Goal: Task Accomplishment & Management: Use online tool/utility

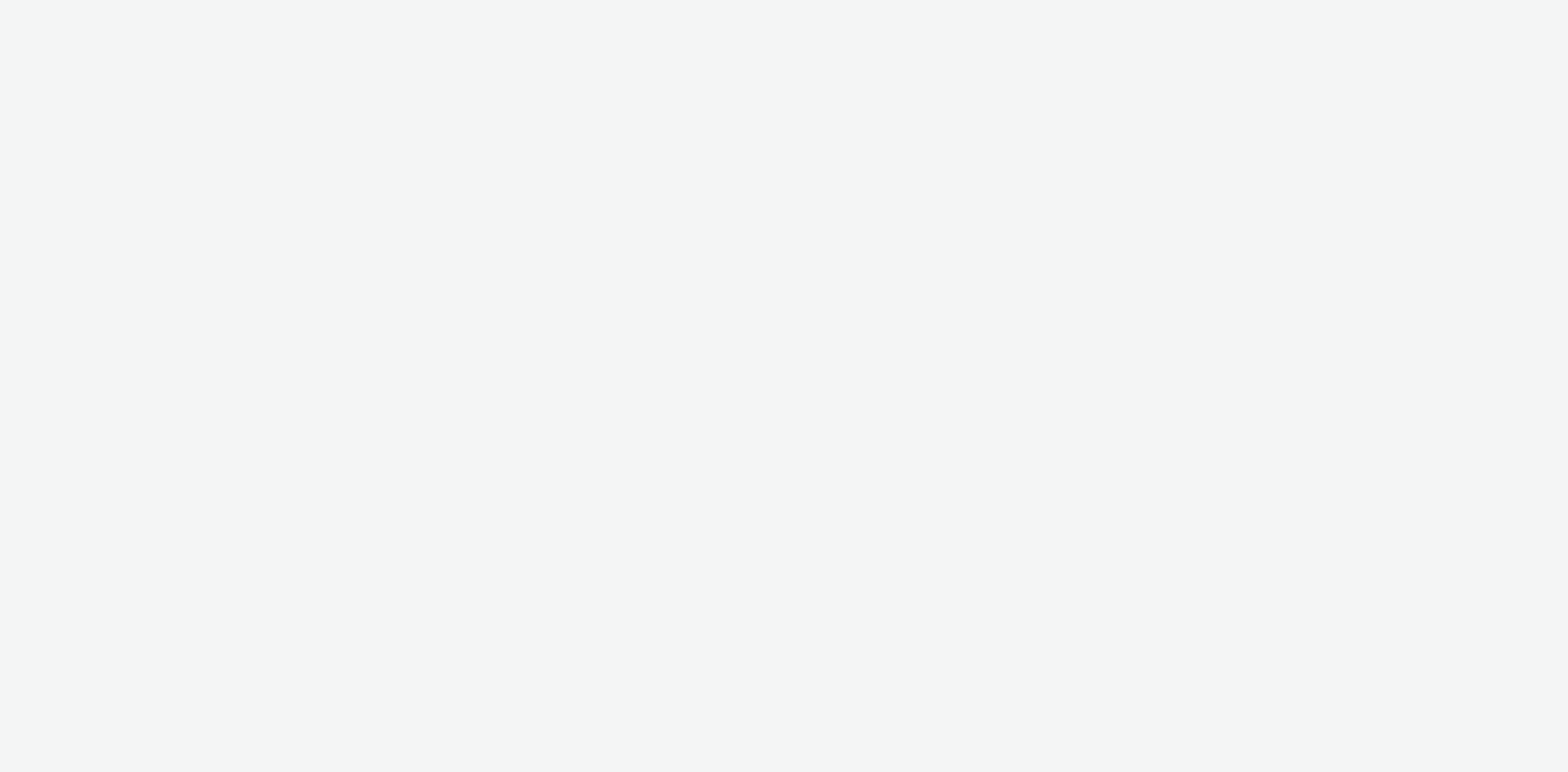
select select "a4655d9c-cd96-449f-b9a3-d2b0c2744250"
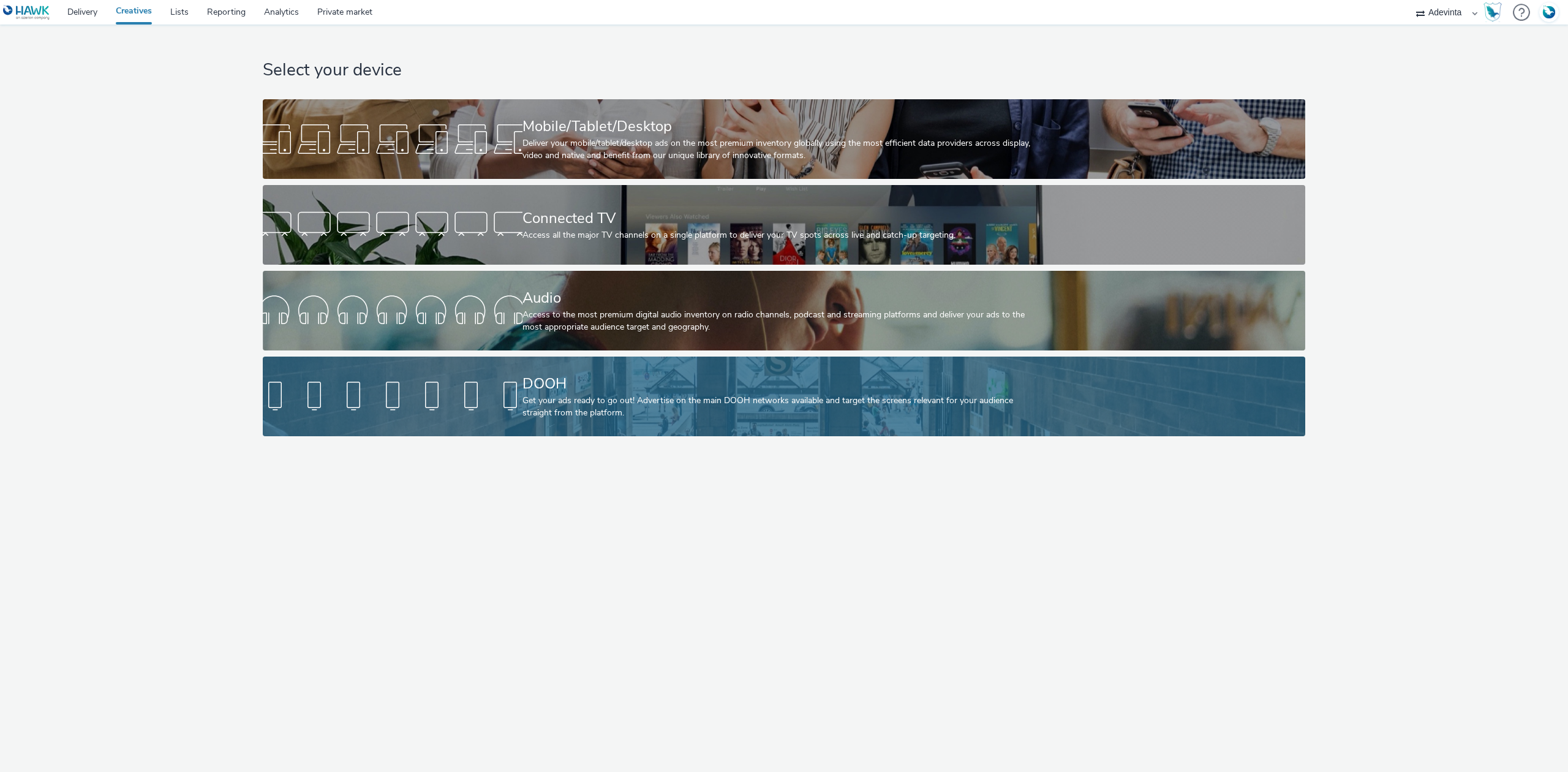
click at [620, 387] on div "DOOH" at bounding box center [782, 383] width 519 height 21
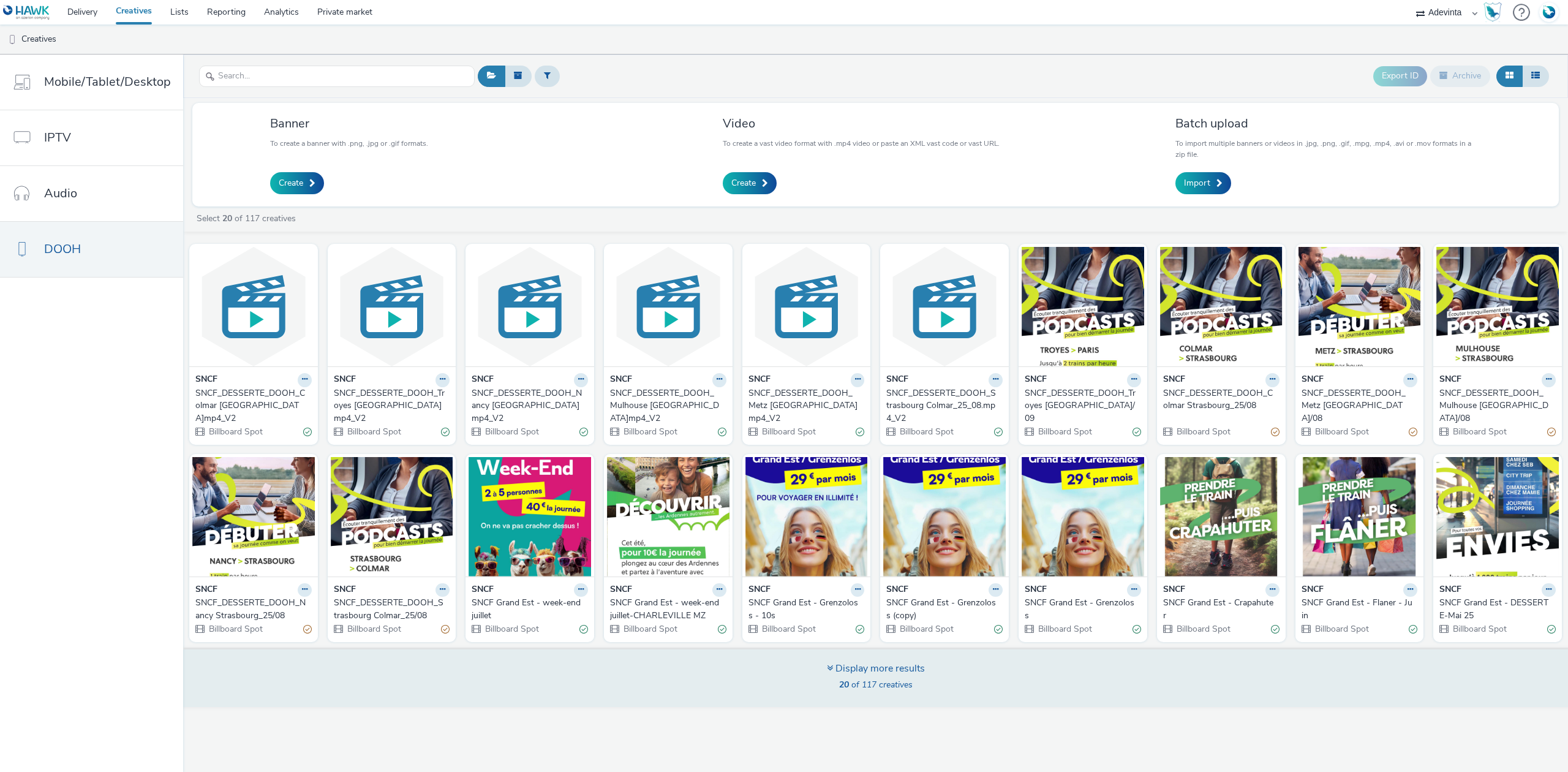
click at [859, 652] on div "Display more results 20 of 117 creatives" at bounding box center [876, 677] width 1394 height 59
click at [849, 669] on div "Banner To create a banner with .png, .jpg or .gif formats. Create Video To crea…" at bounding box center [876, 402] width 1385 height 609
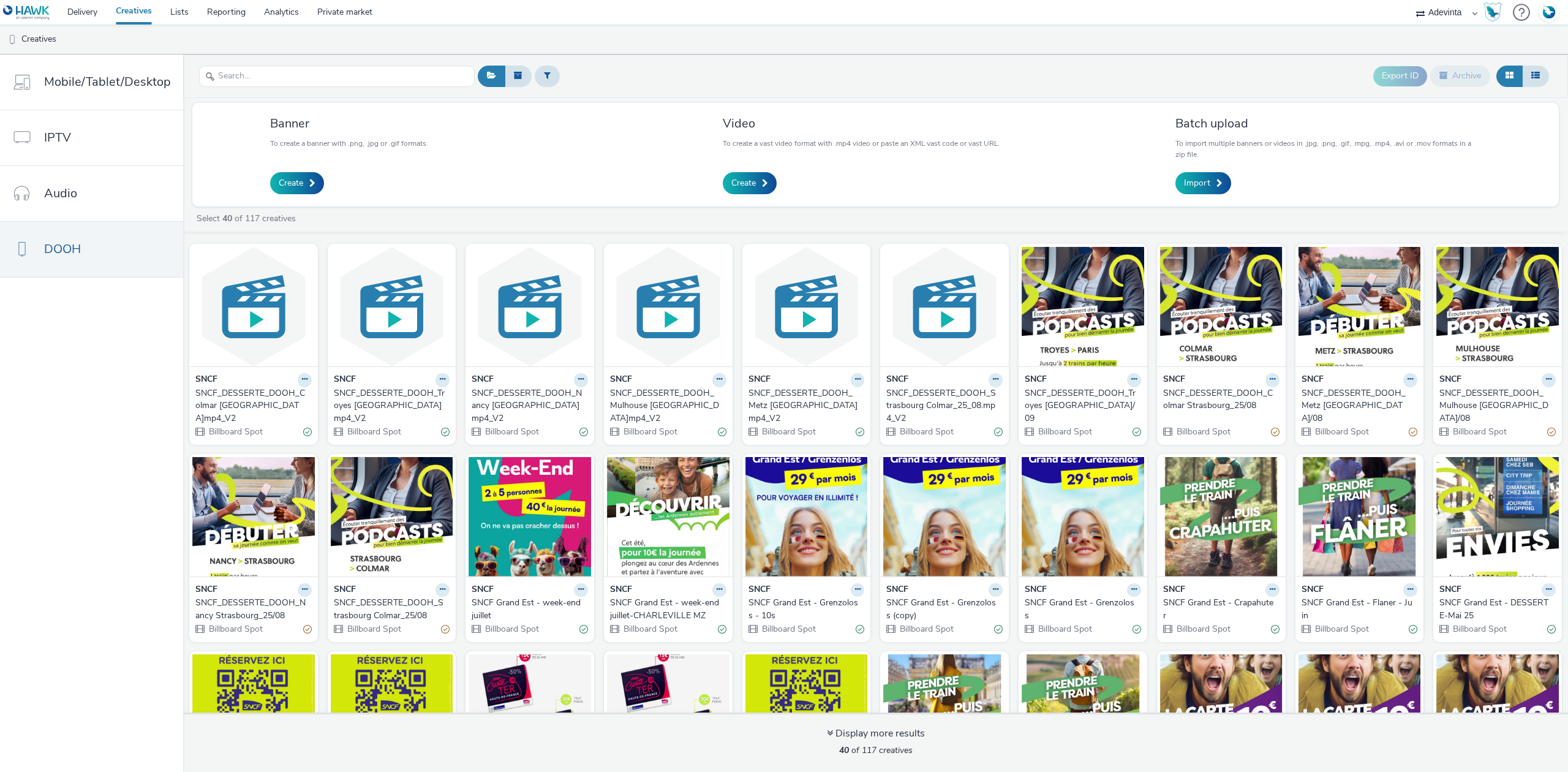
scroll to position [365, 0]
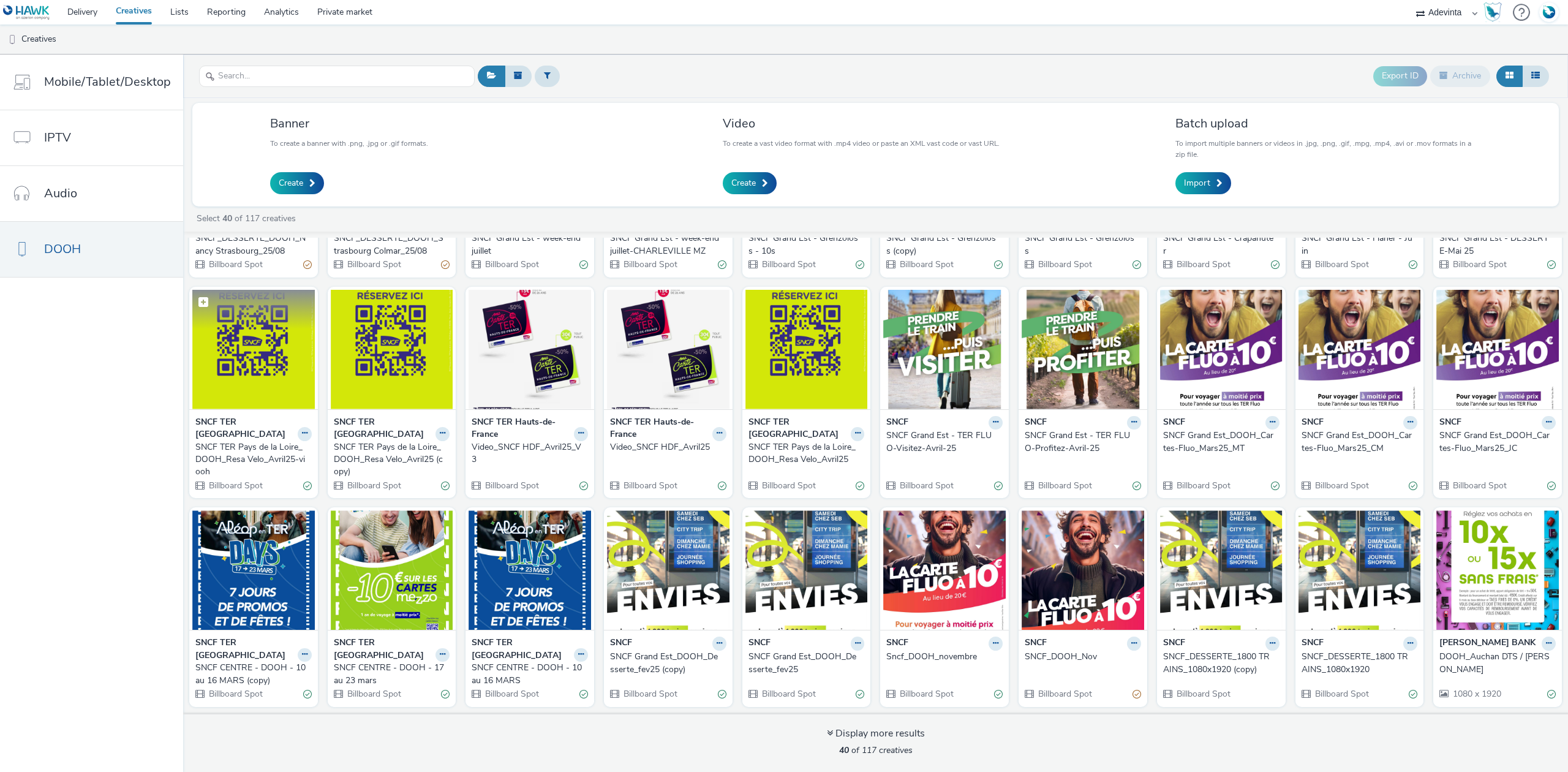
click at [211, 365] on img at bounding box center [253, 350] width 123 height 120
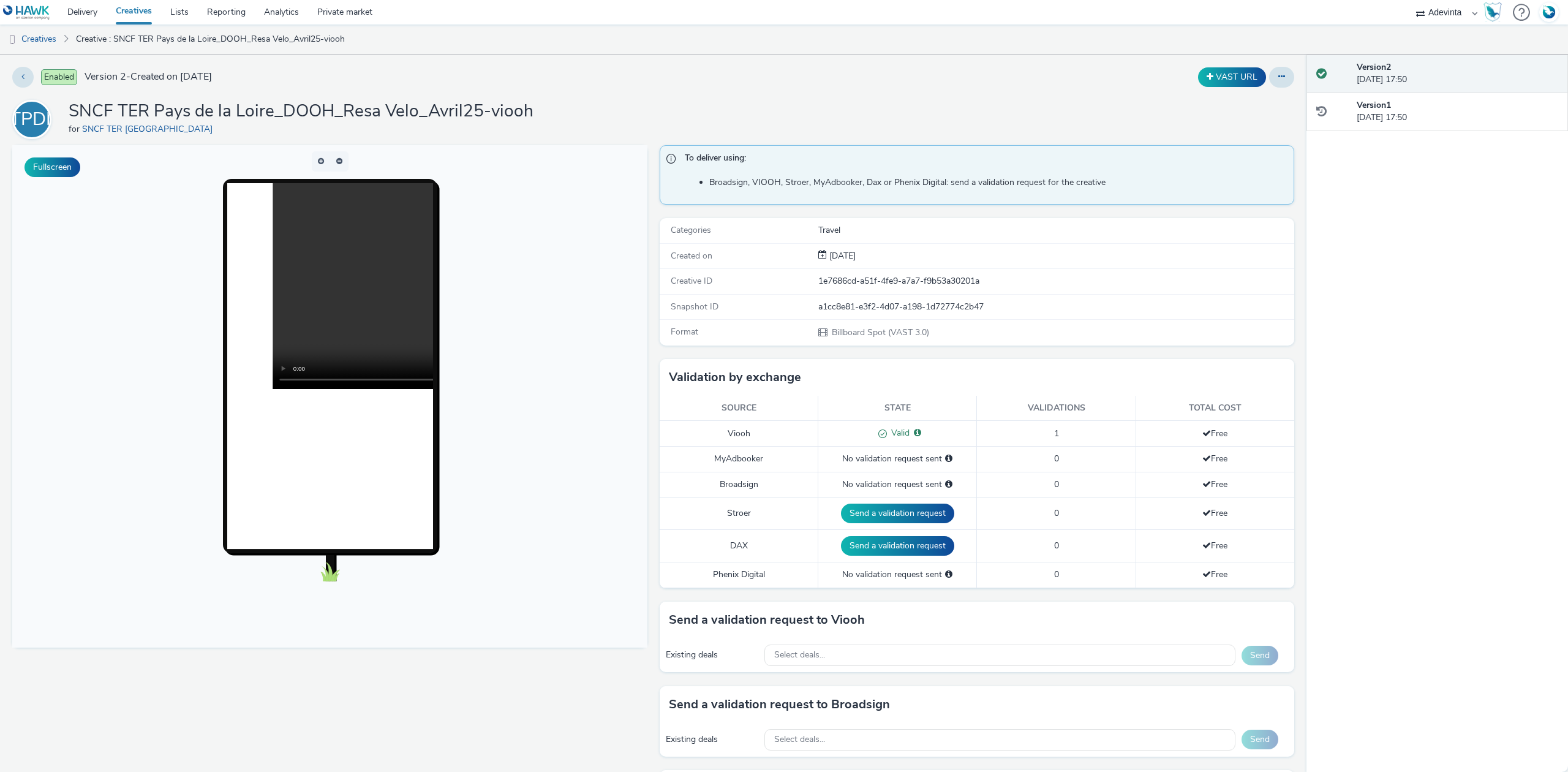
click at [892, 307] on div "a1cc8e81-e3f2-4d07-a198-1d72774c2b47" at bounding box center [1056, 307] width 475 height 12
copy div "a1cc8e81-e3f2-4d07-a198-1d72774c2b47"
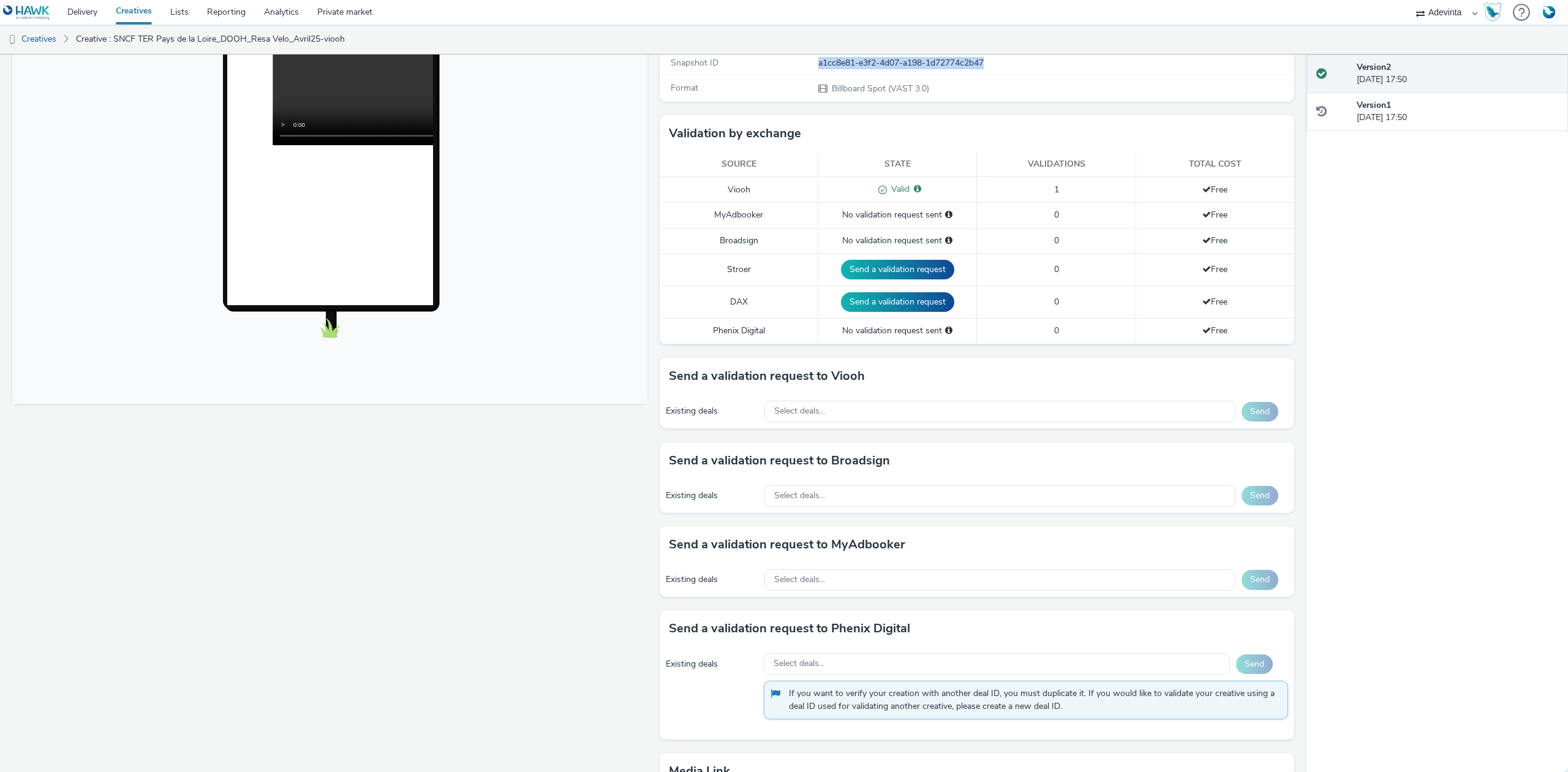
scroll to position [245, 0]
click at [828, 512] on div "Existing deals Select deals... Send" at bounding box center [977, 494] width 635 height 33
click at [831, 503] on div "Select deals..." at bounding box center [1000, 494] width 471 height 21
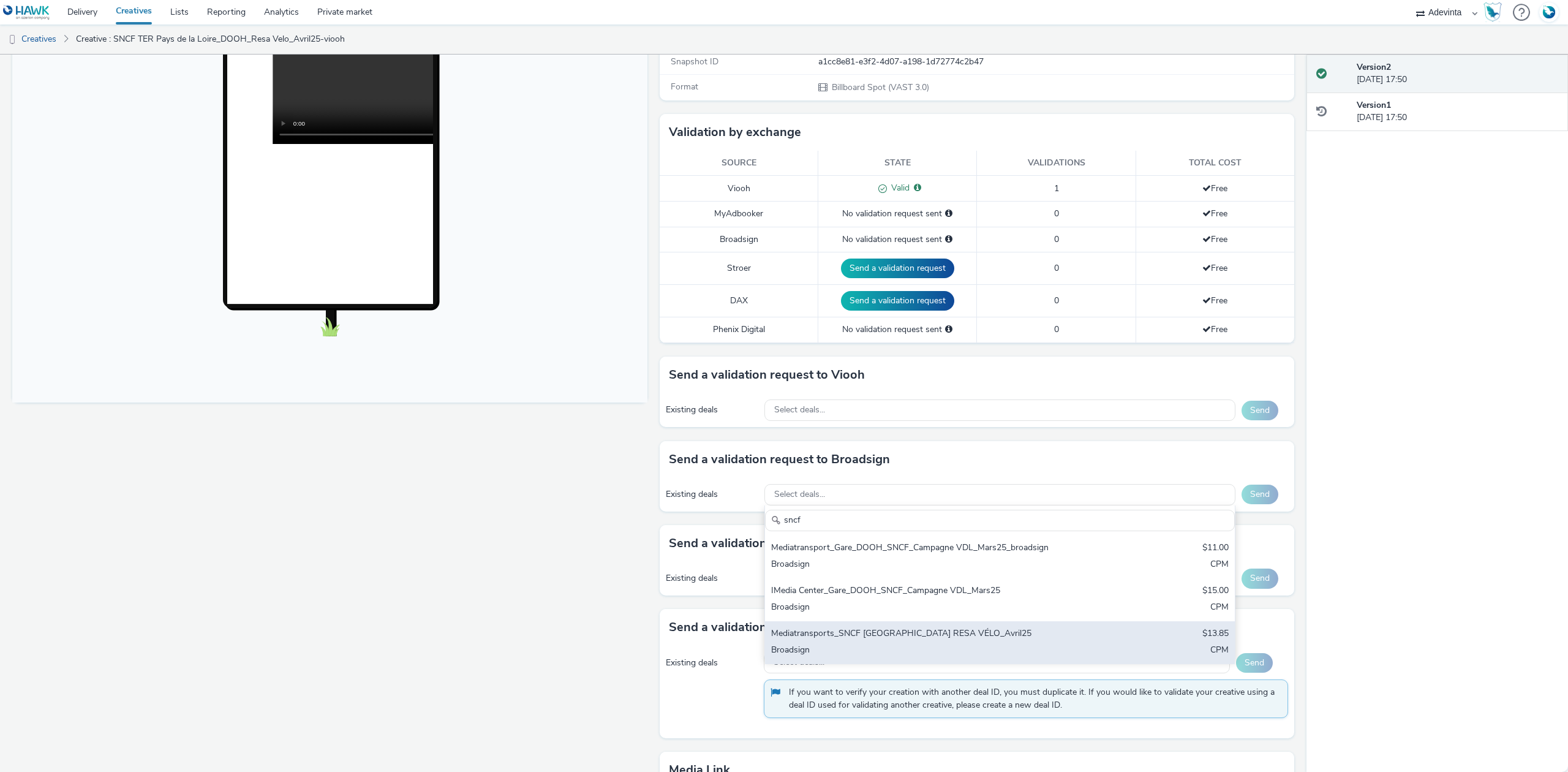
type input "sncf"
click at [995, 641] on div "Mediatransports_SNCF [GEOGRAPHIC_DATA] RESA VÉLO_Avril25" at bounding box center [923, 634] width 303 height 14
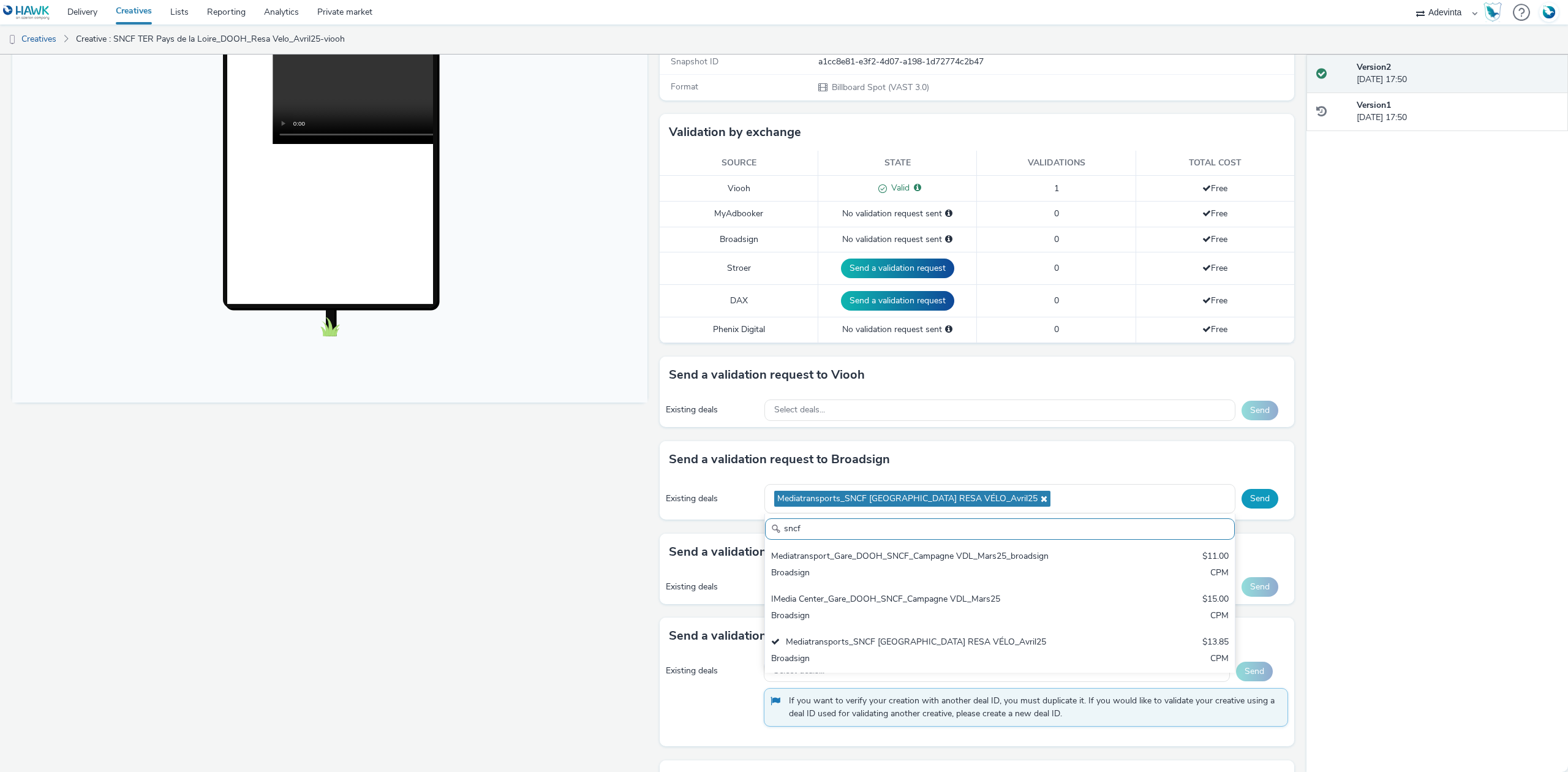
click at [1251, 508] on button "Send" at bounding box center [1259, 498] width 37 height 19
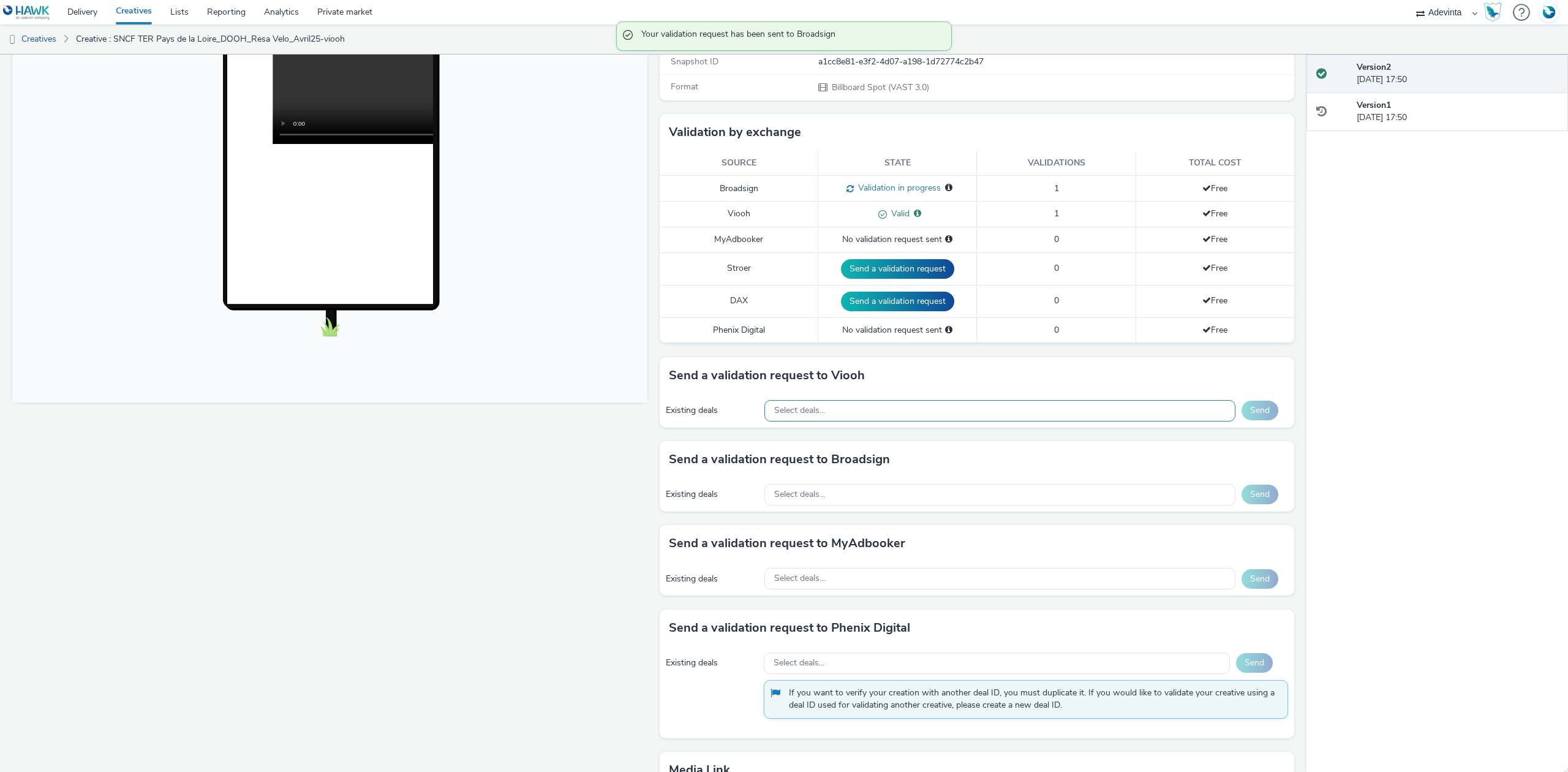
click at [834, 419] on div "Select deals..." at bounding box center [1000, 410] width 471 height 21
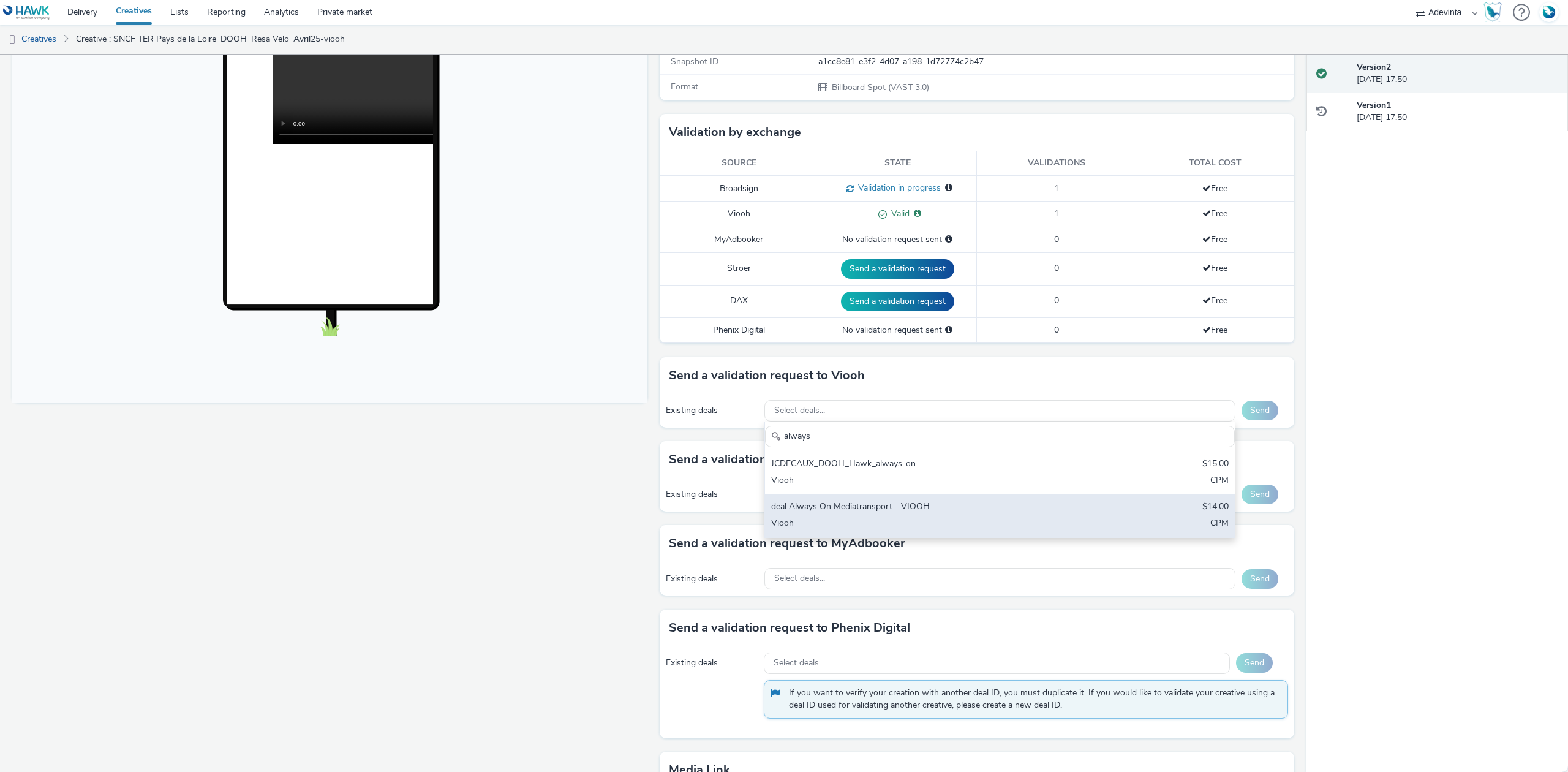
type input "always"
click at [878, 508] on div "deal Always On Mediatransport - VIOOH" at bounding box center [923, 507] width 303 height 14
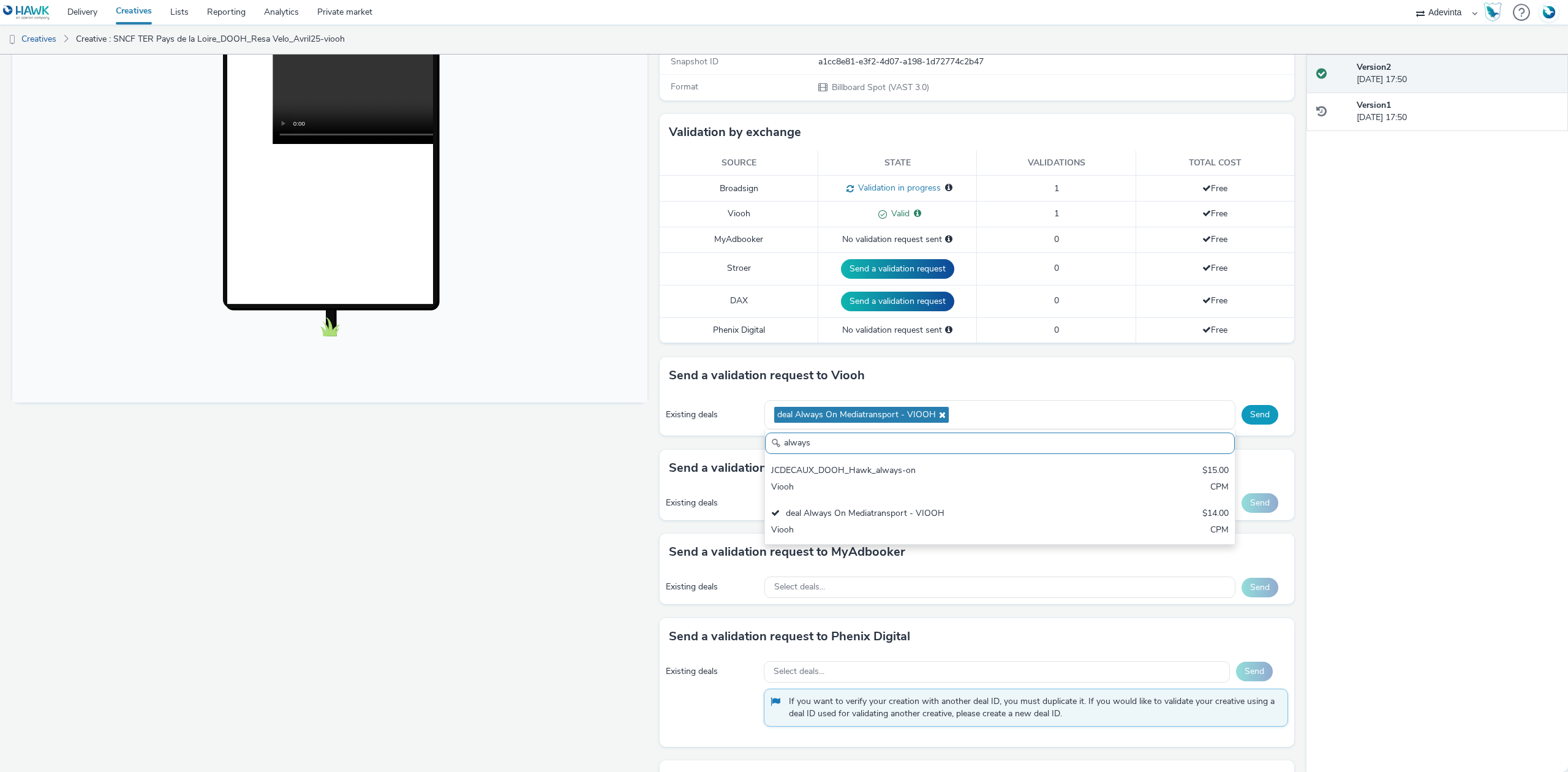
click at [1248, 418] on button "Send" at bounding box center [1259, 415] width 37 height 19
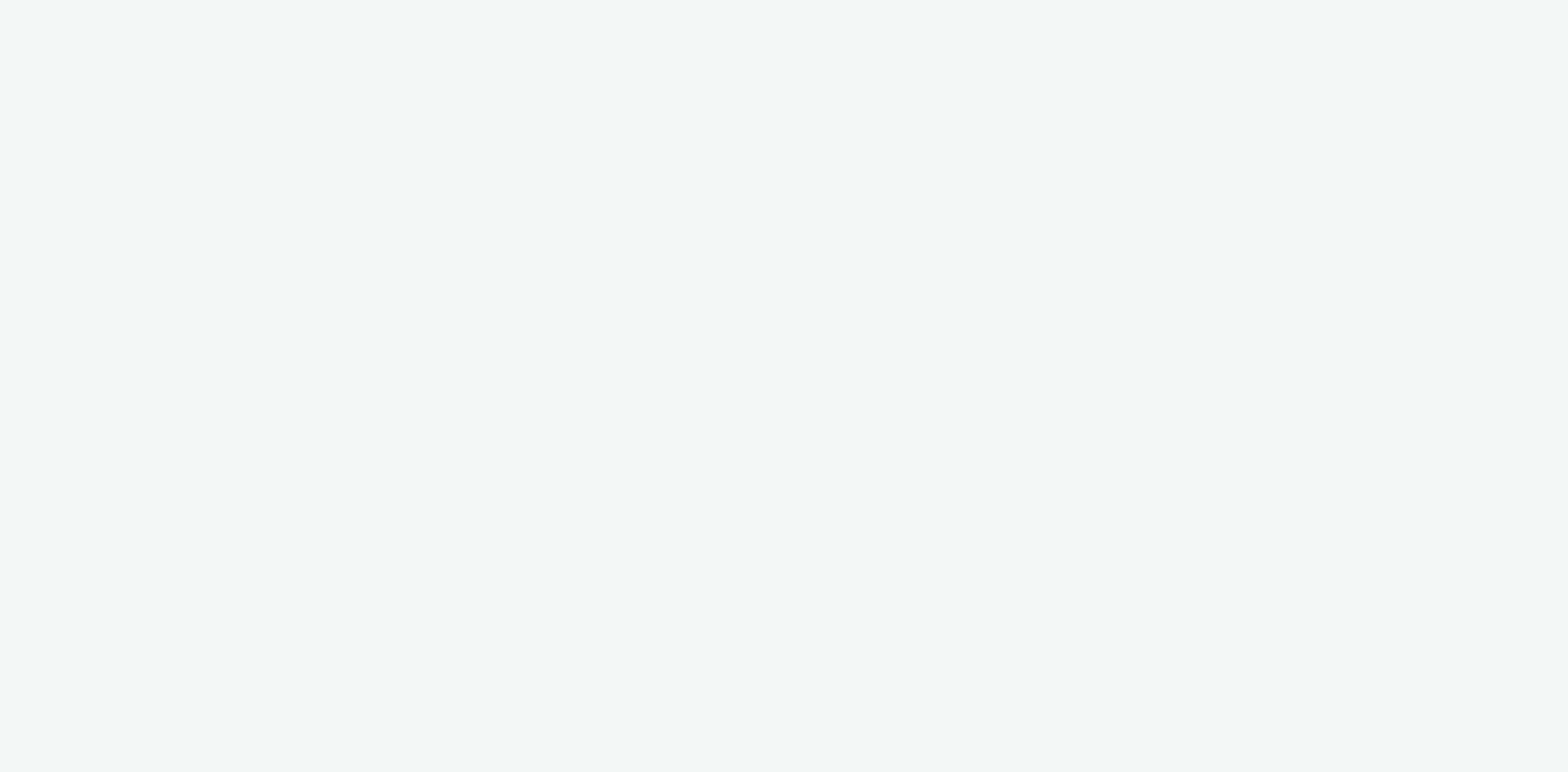
select select "a4655d9c-cd96-449f-b9a3-d2b0c2744250"
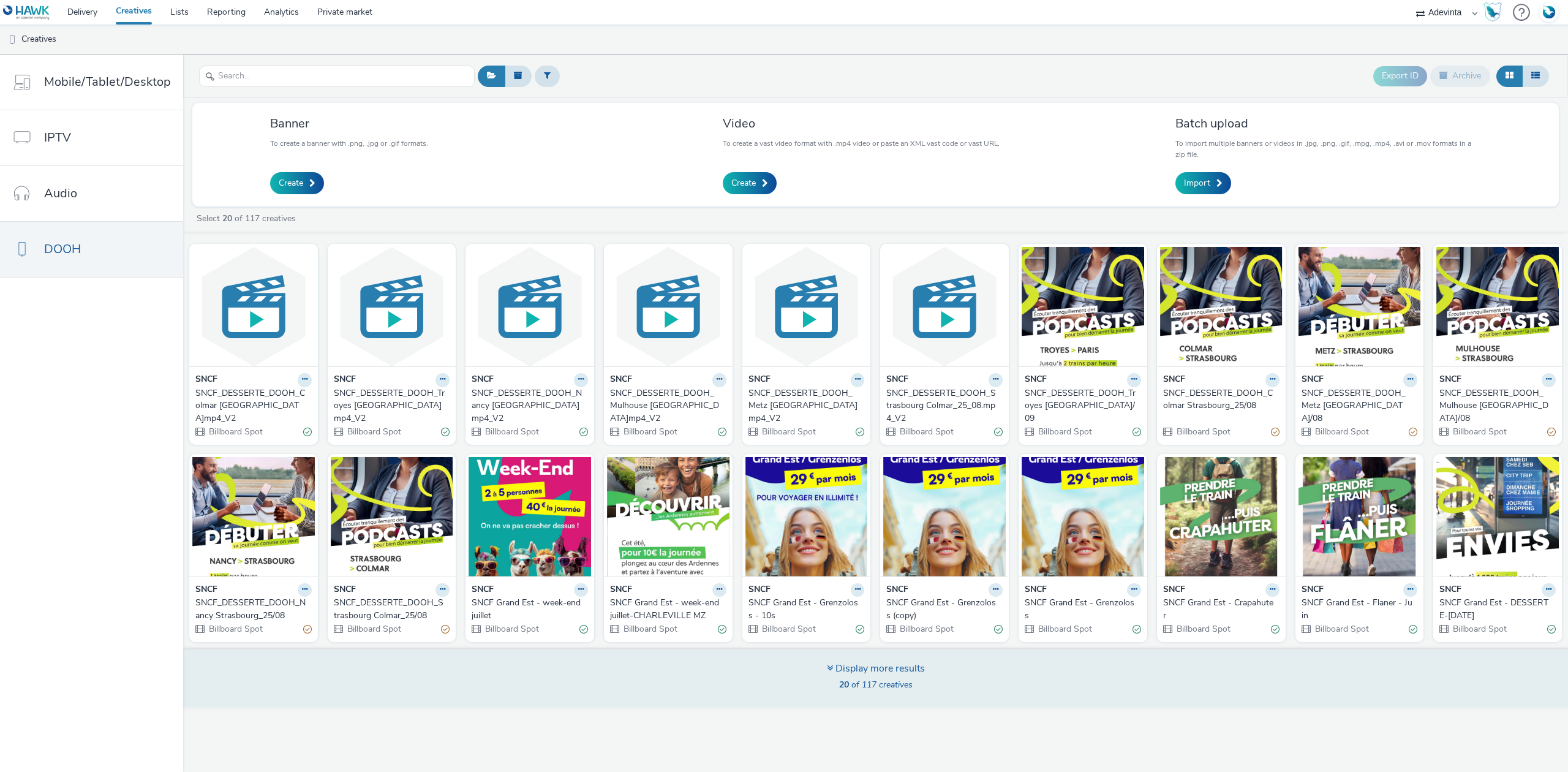
click at [856, 669] on div "Display more results" at bounding box center [876, 669] width 98 height 14
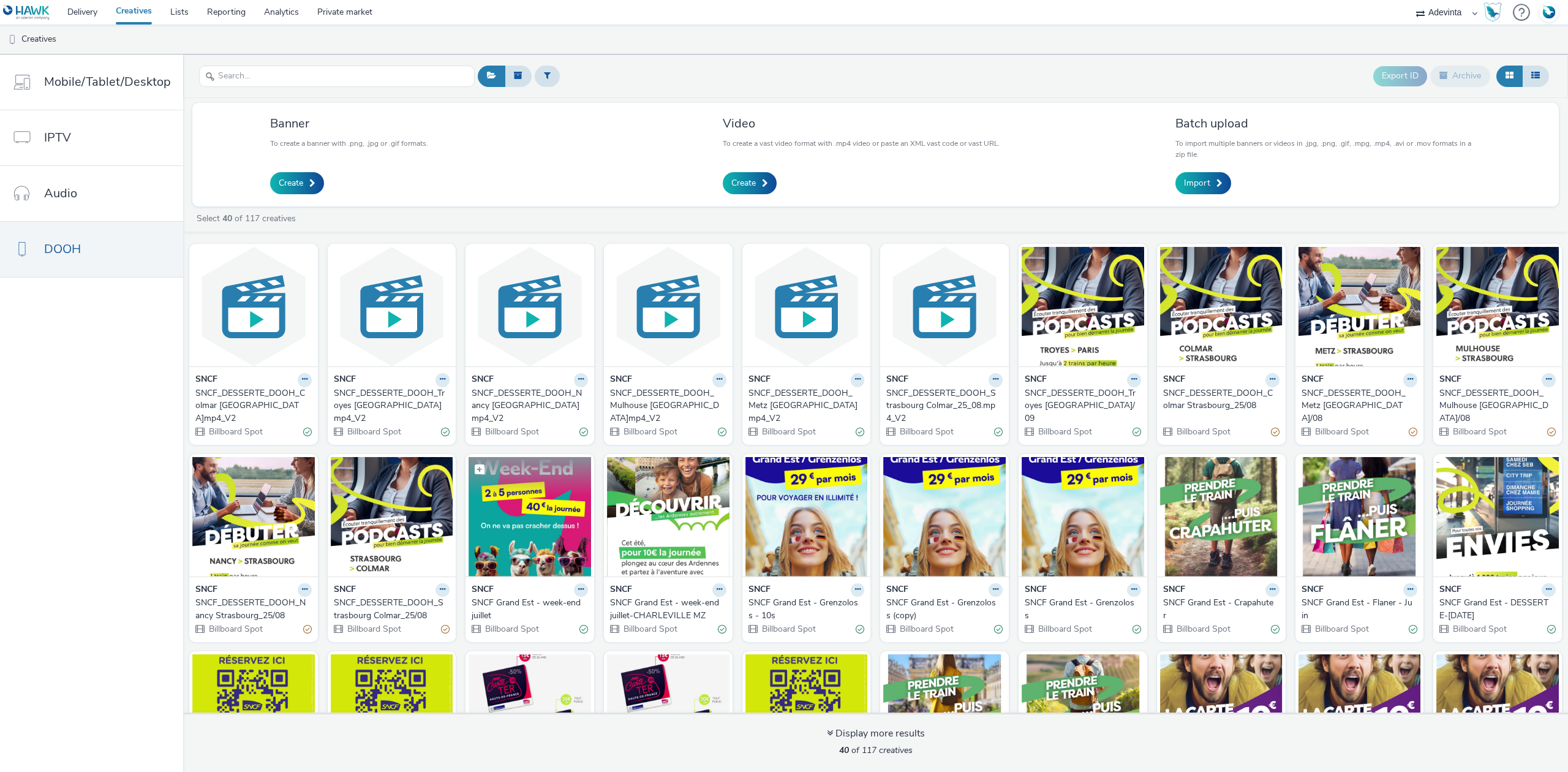
scroll to position [163, 0]
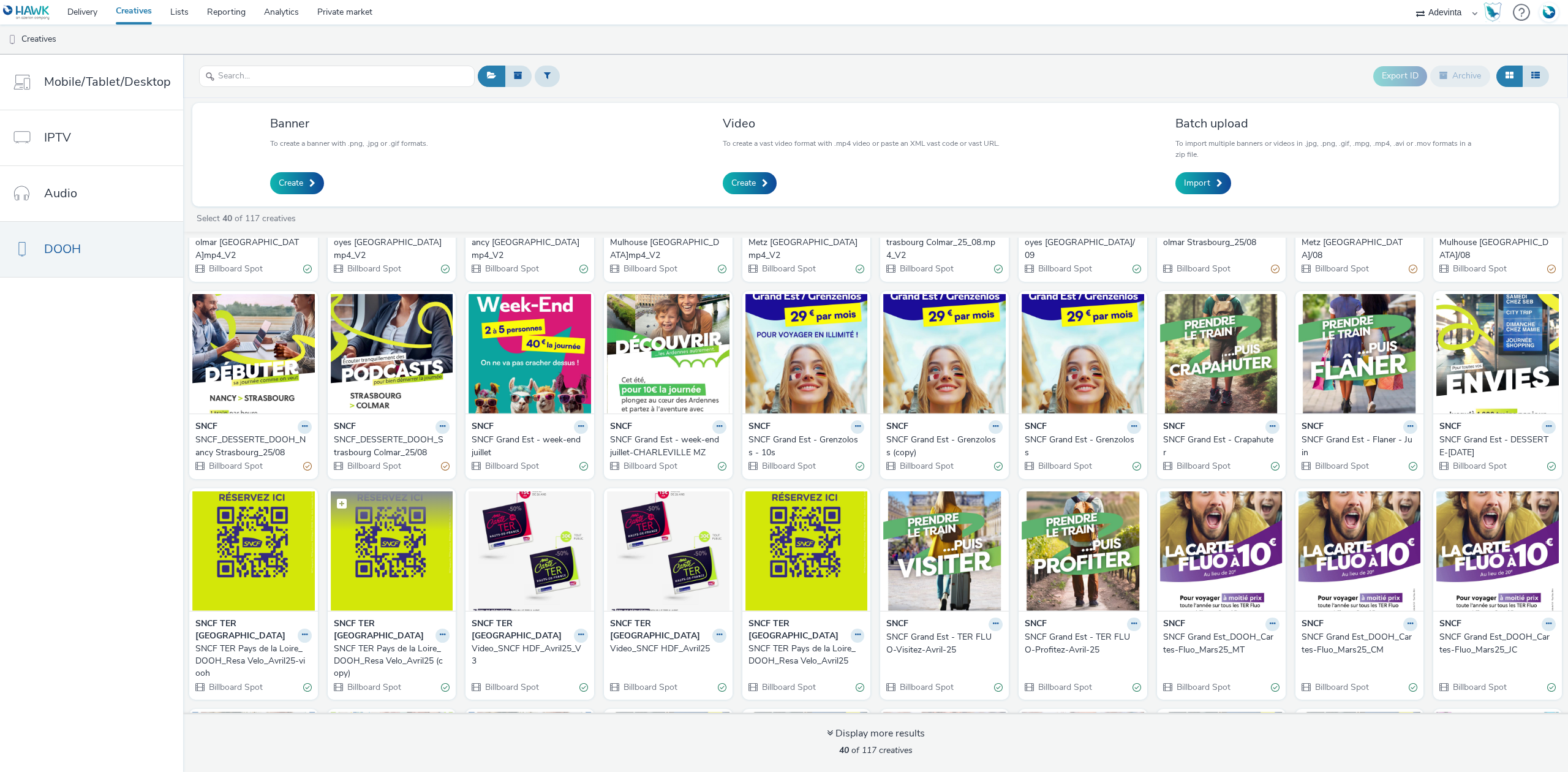
click at [361, 557] on img at bounding box center [392, 551] width 123 height 120
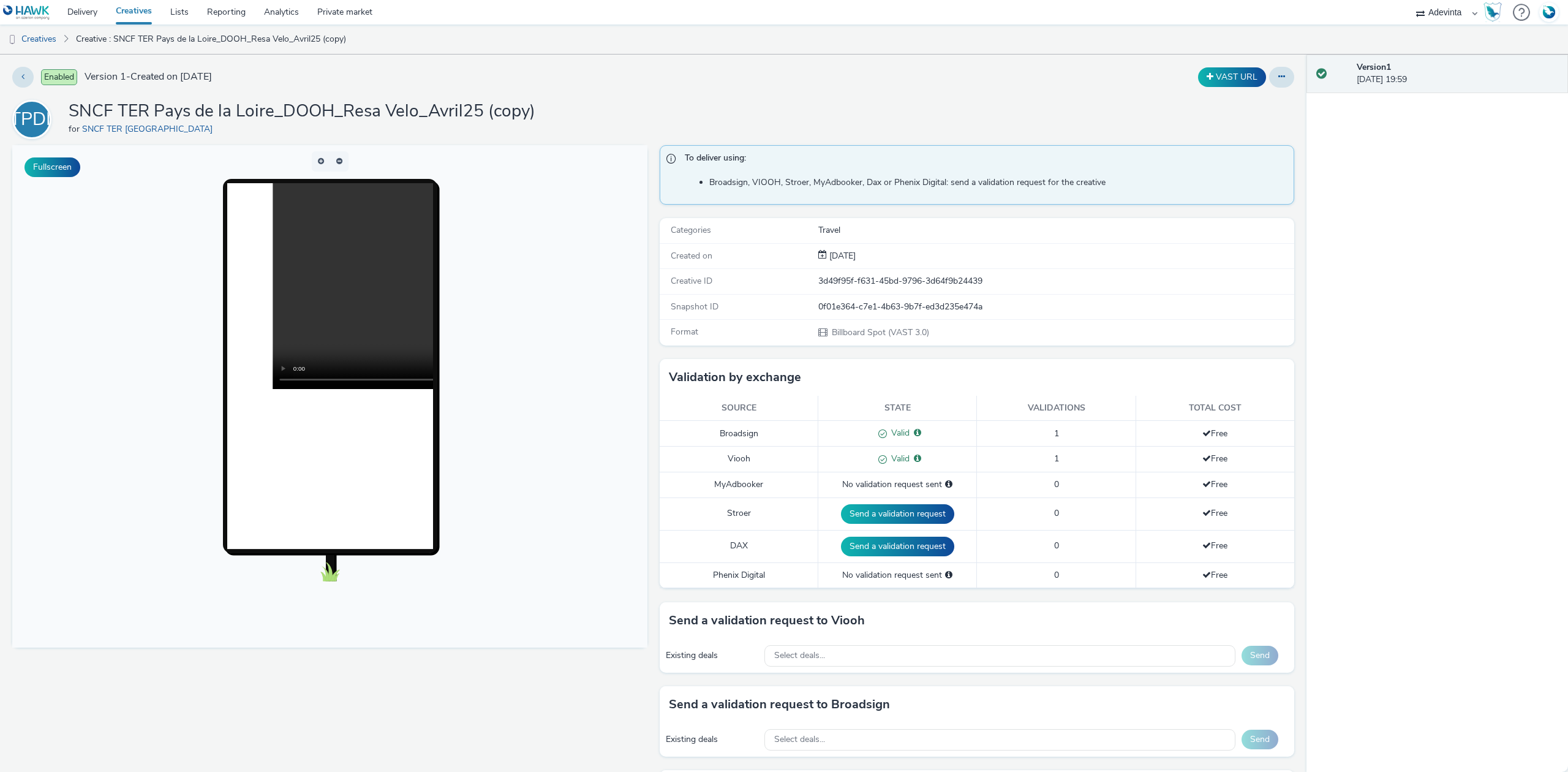
click at [909, 306] on div "0f01e364-c7e1-4b63-9b7f-ed3d235e474a" at bounding box center [1056, 307] width 475 height 12
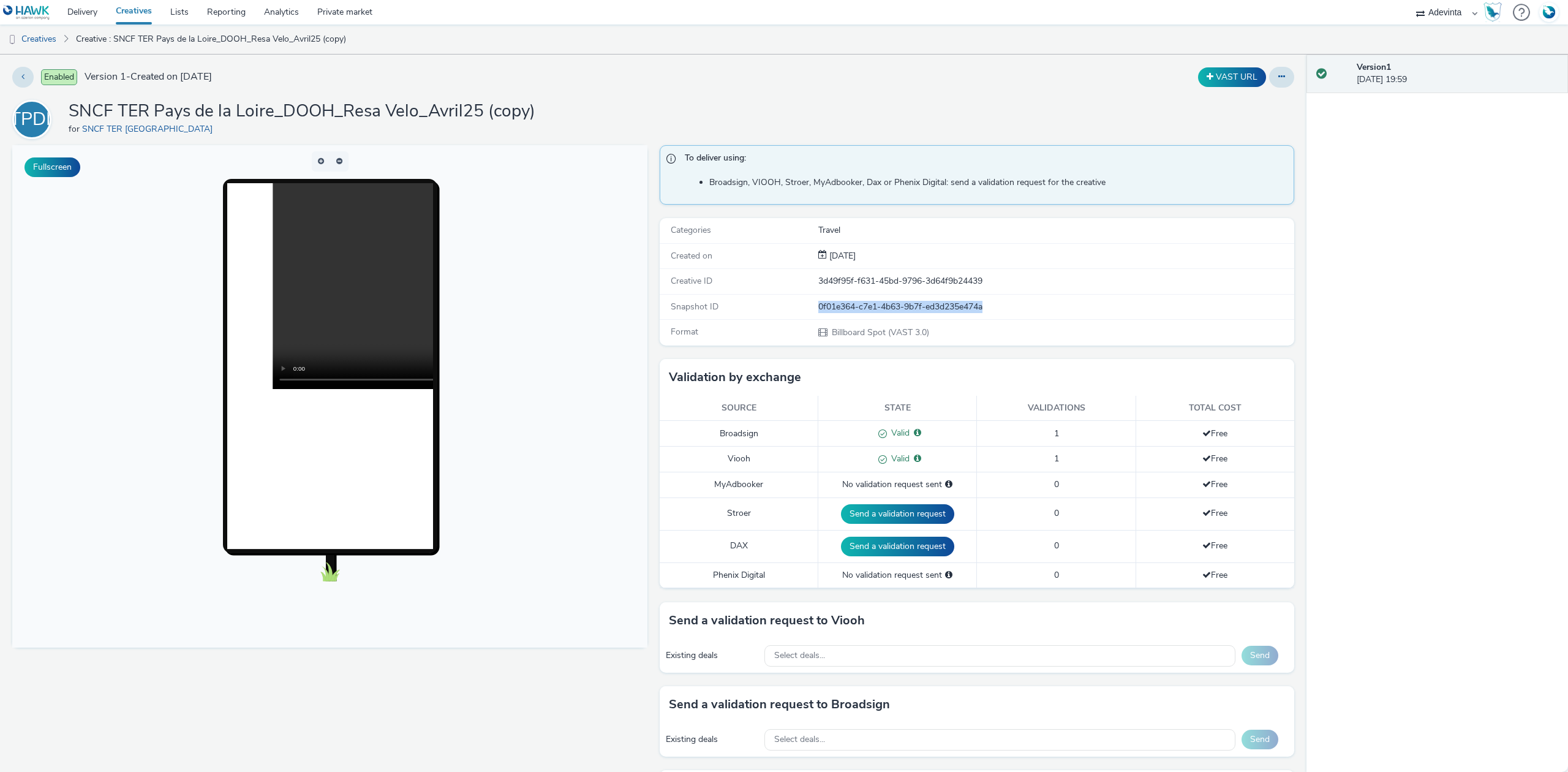
scroll to position [245, 0]
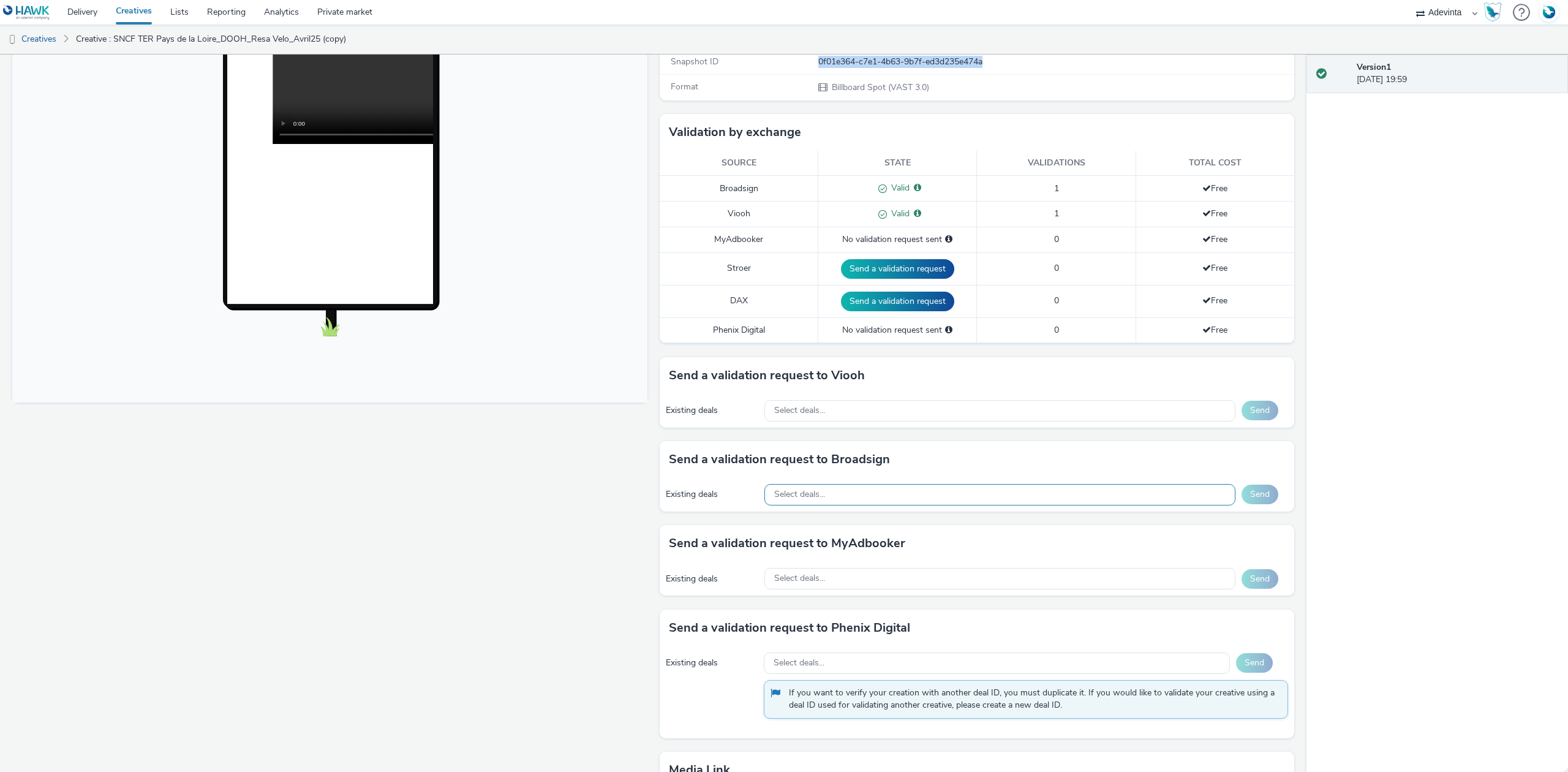
click at [813, 489] on div "Select deals..." at bounding box center [1000, 494] width 471 height 21
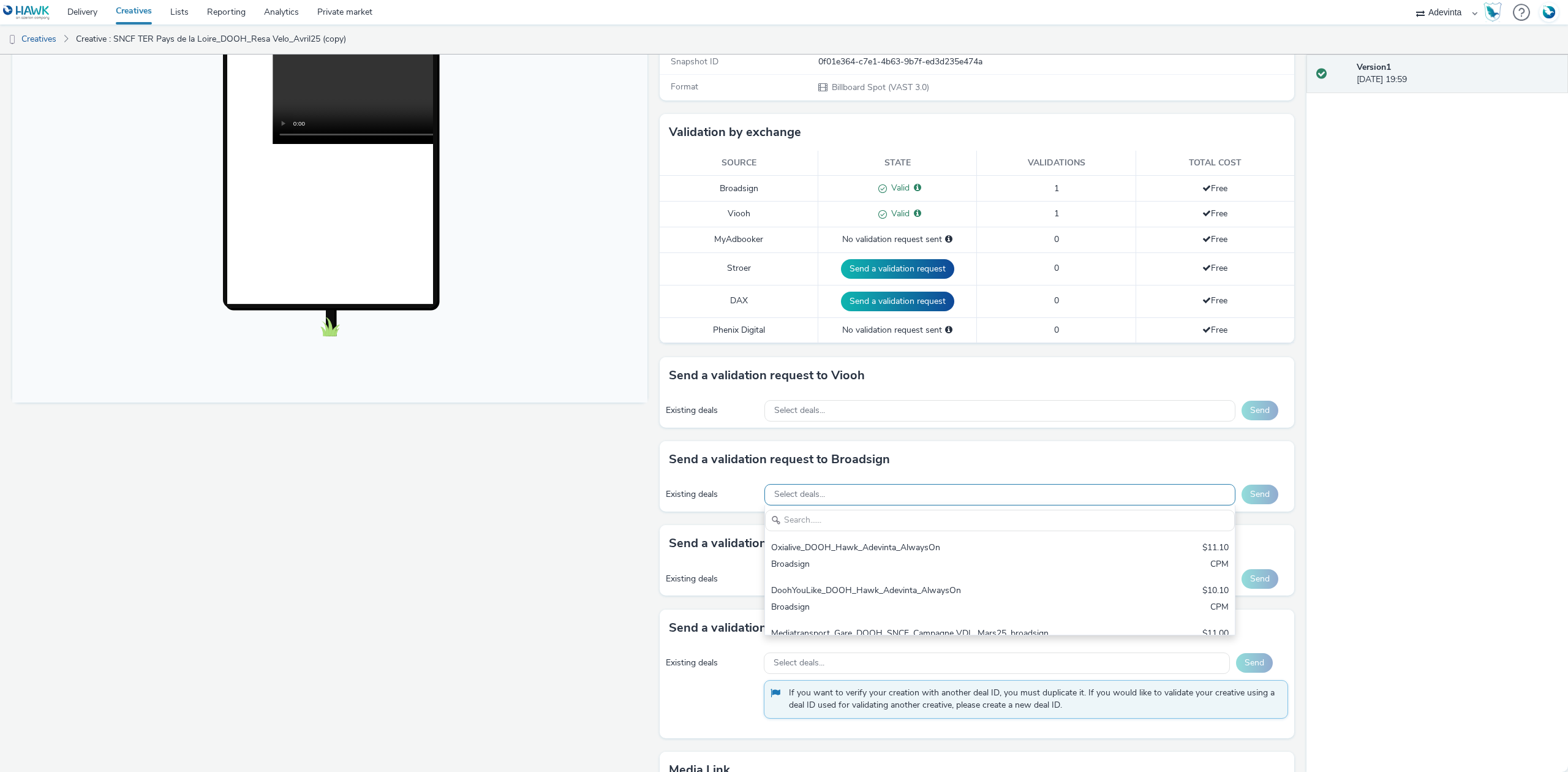
scroll to position [0, 0]
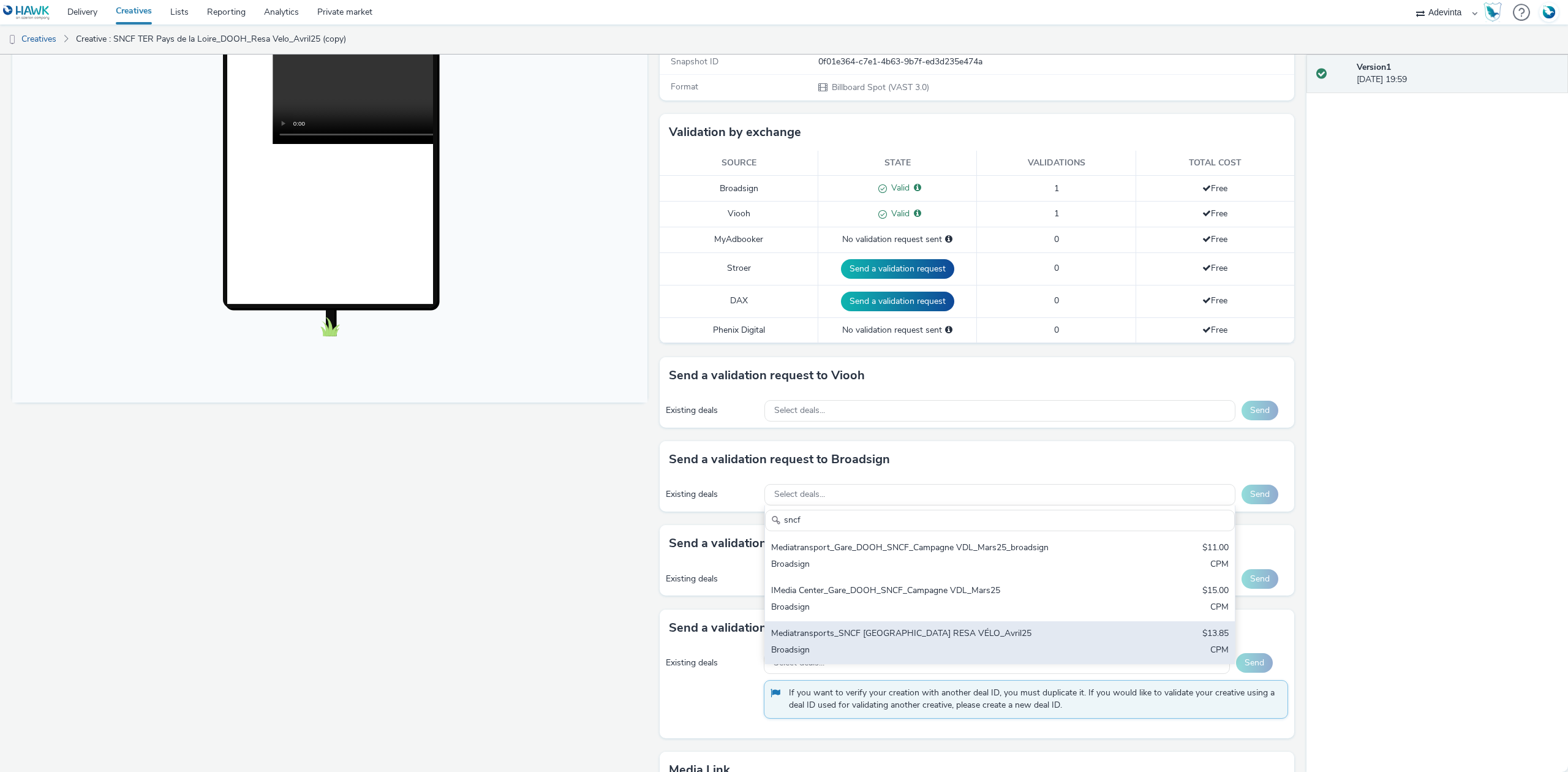
type input "sncf"
click at [954, 638] on div "Mediatransports_SNCF [GEOGRAPHIC_DATA] RESA VÉLO_Avril25" at bounding box center [923, 634] width 303 height 14
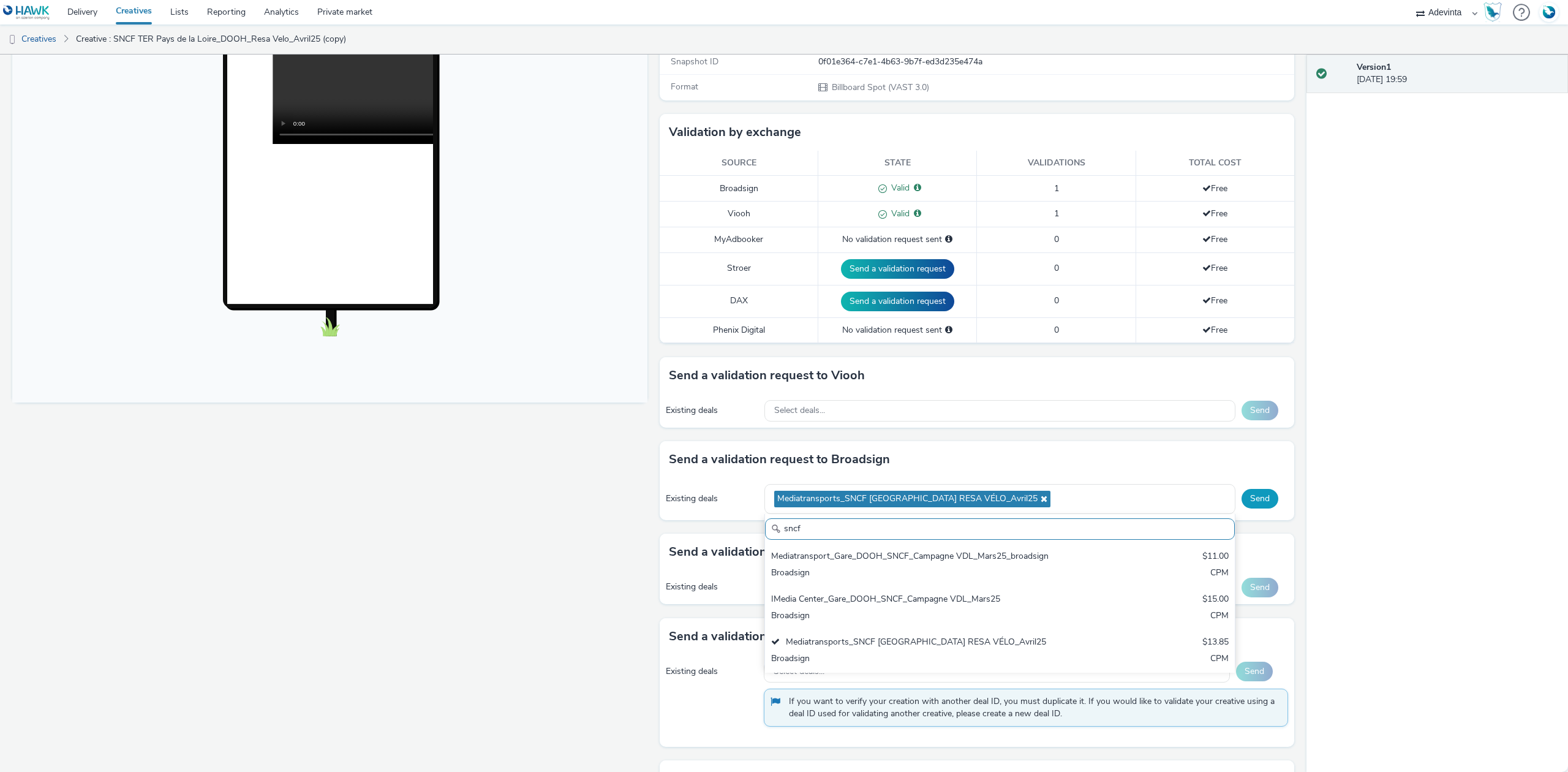
click at [1248, 499] on button "Send" at bounding box center [1259, 498] width 37 height 19
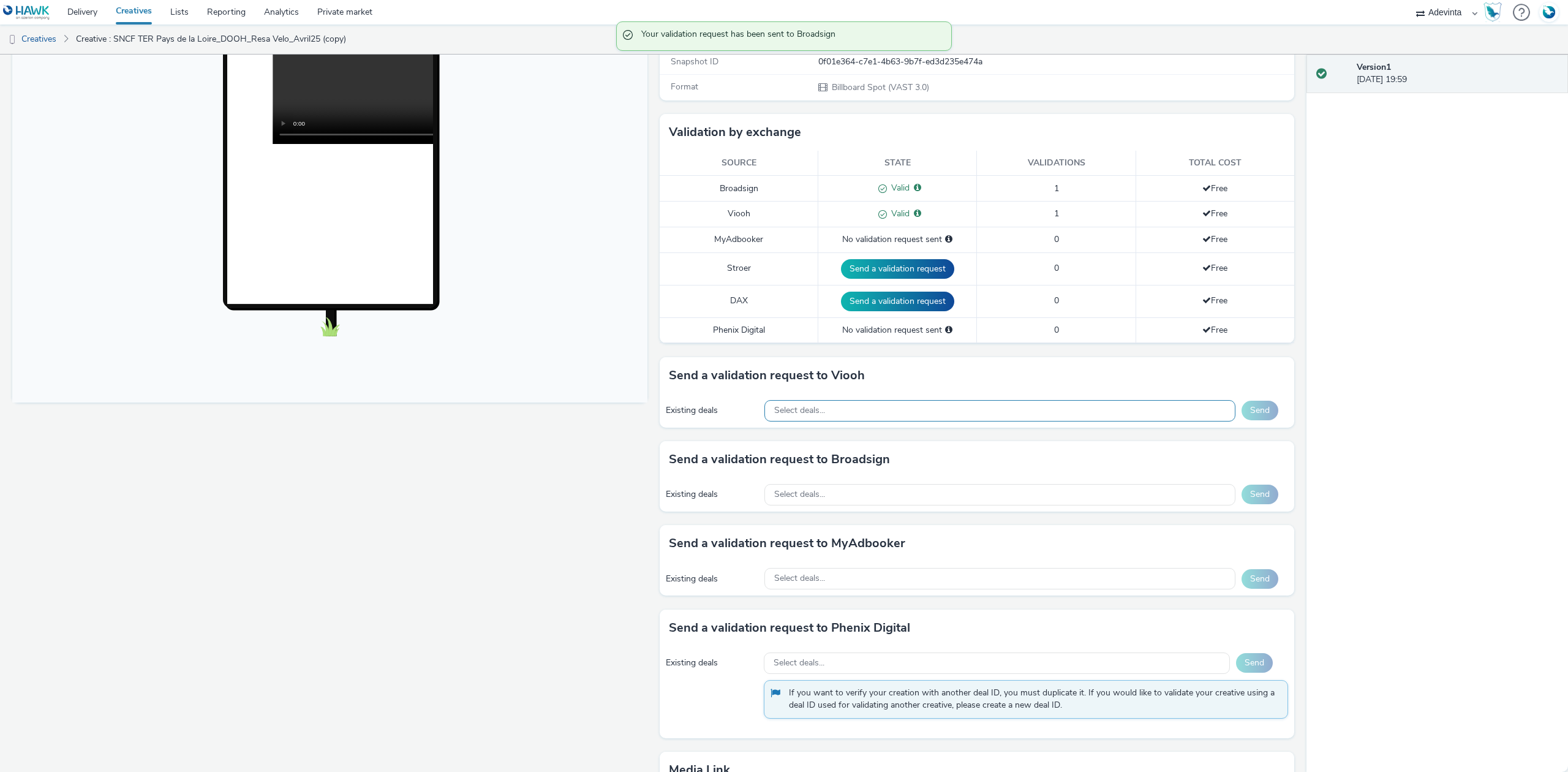
click at [874, 411] on div "Select deals..." at bounding box center [1000, 410] width 471 height 21
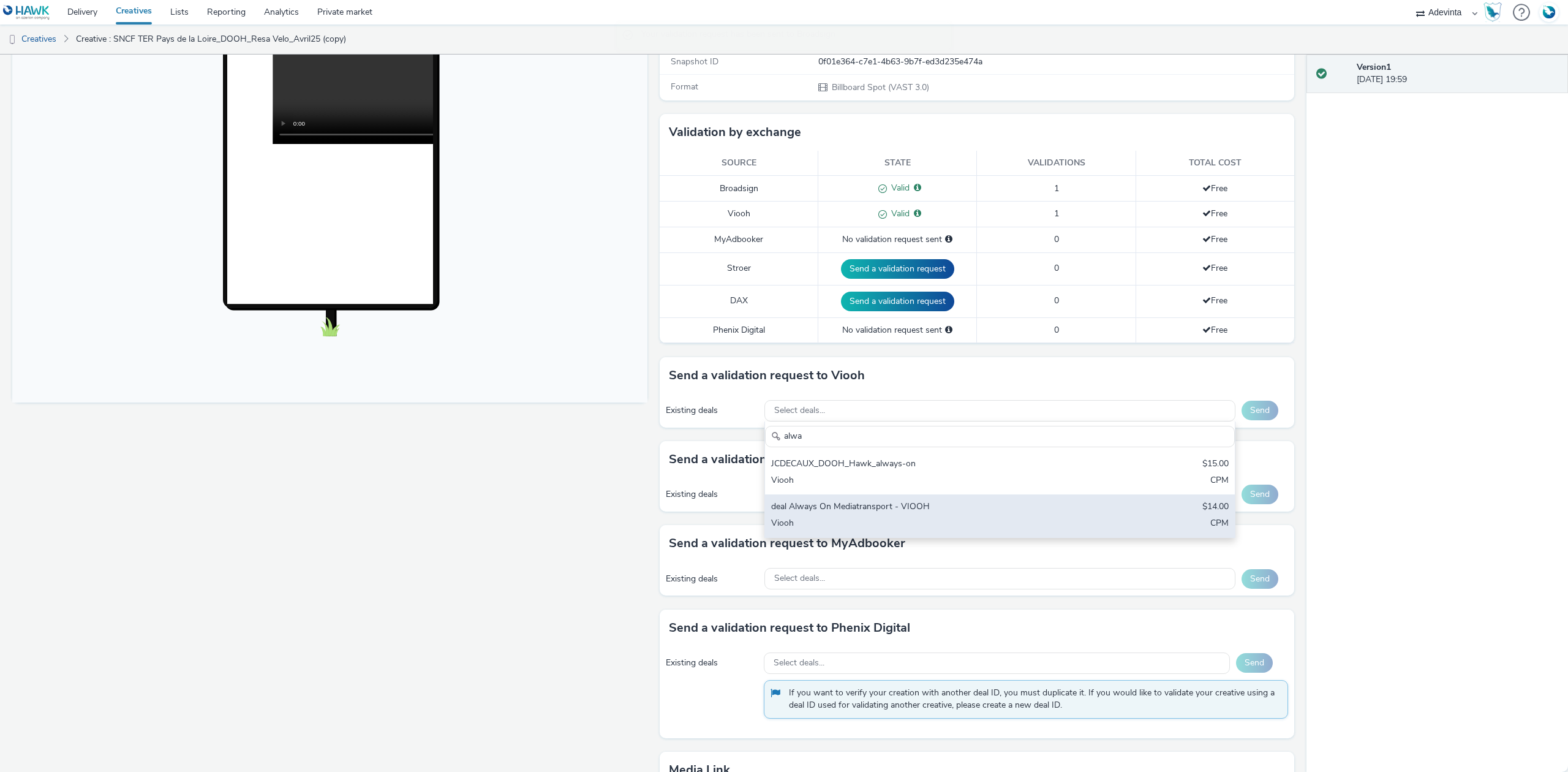
type input "alwa"
click at [881, 502] on div "deal Always On Mediatransport - VIOOH $14.00 Viooh CPM" at bounding box center [1000, 516] width 470 height 43
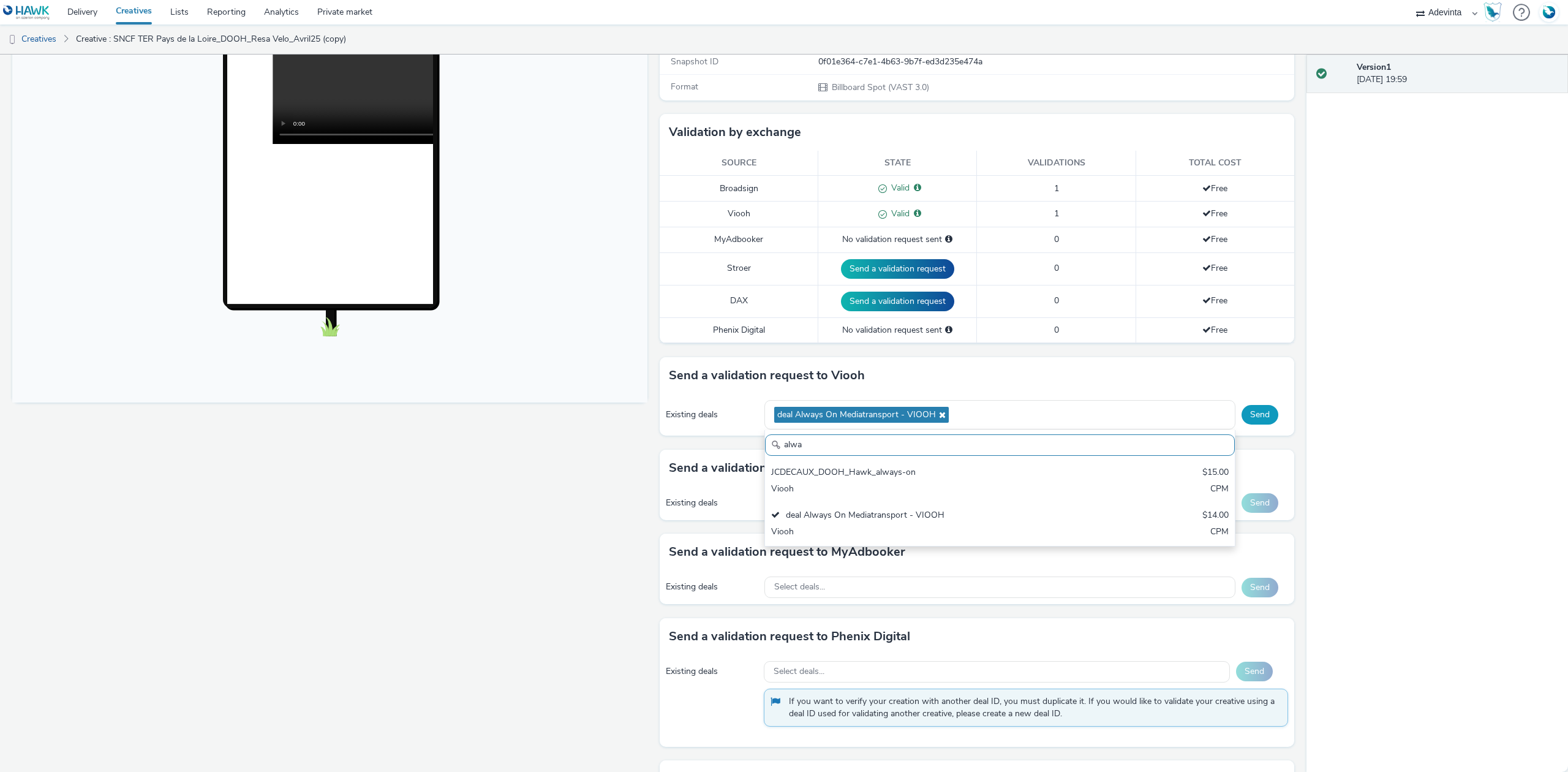
click at [1241, 422] on button "Send" at bounding box center [1259, 415] width 37 height 19
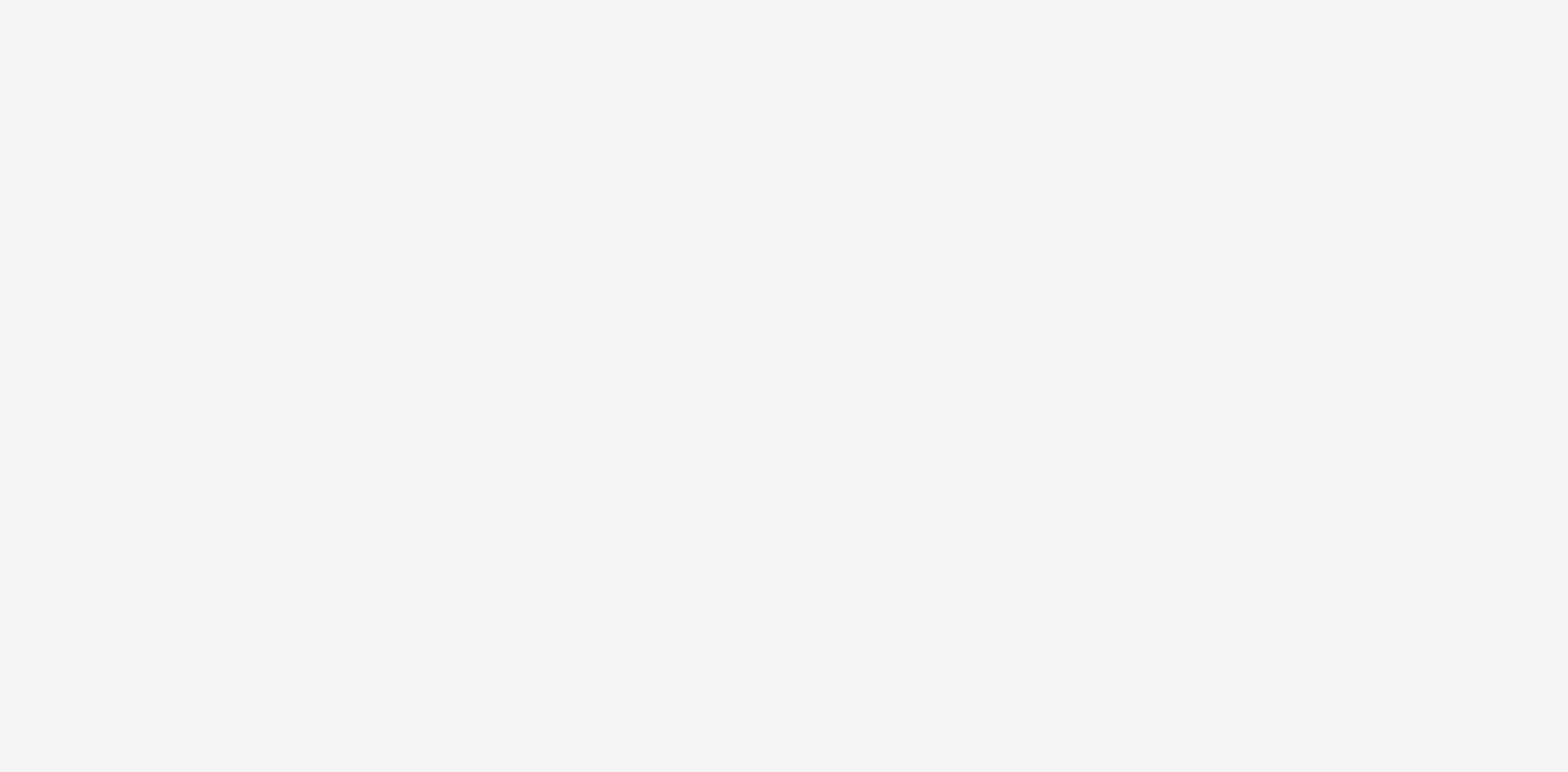
select select "a4655d9c-cd96-449f-b9a3-d2b0c2744250"
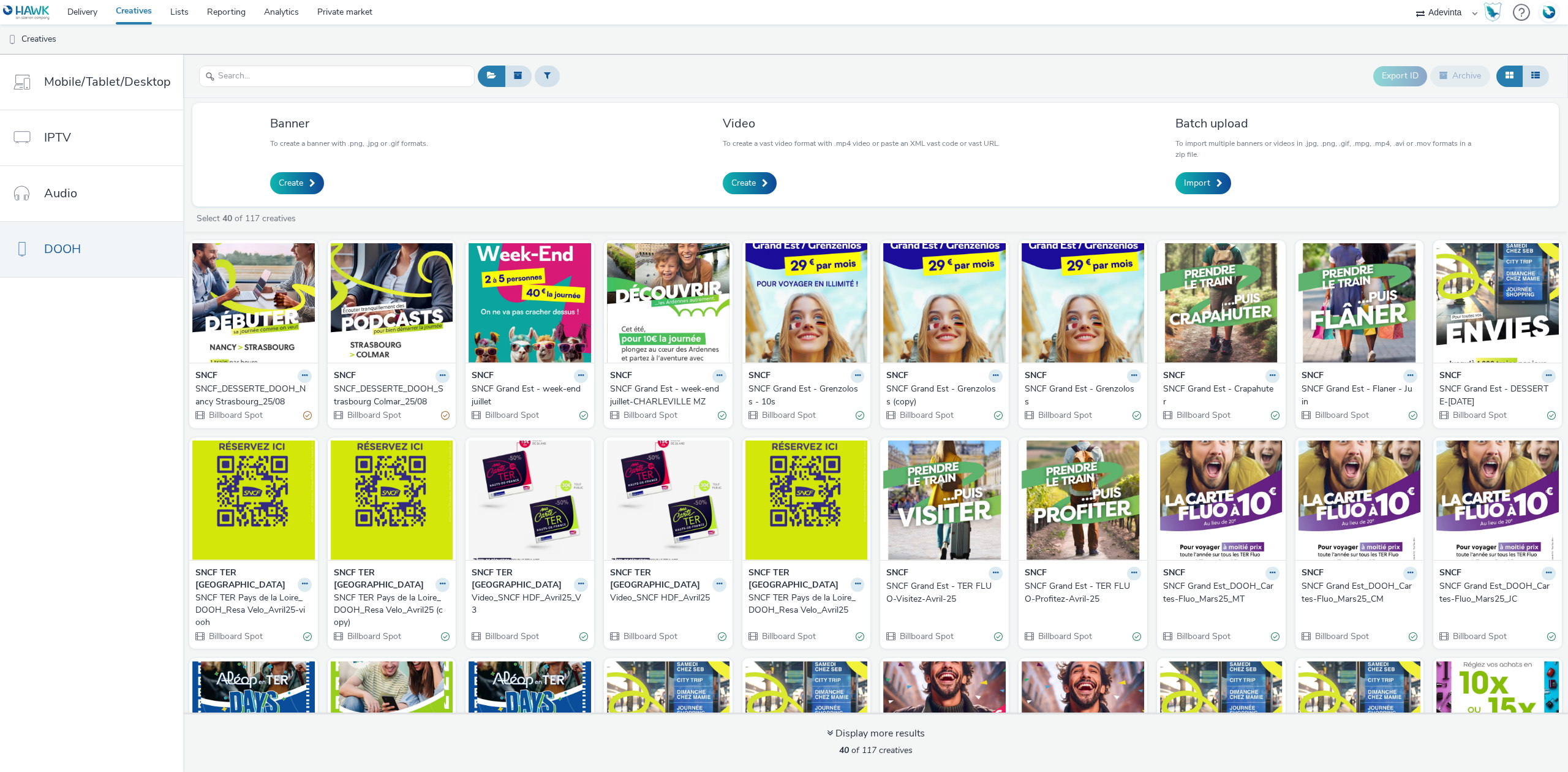
scroll to position [245, 0]
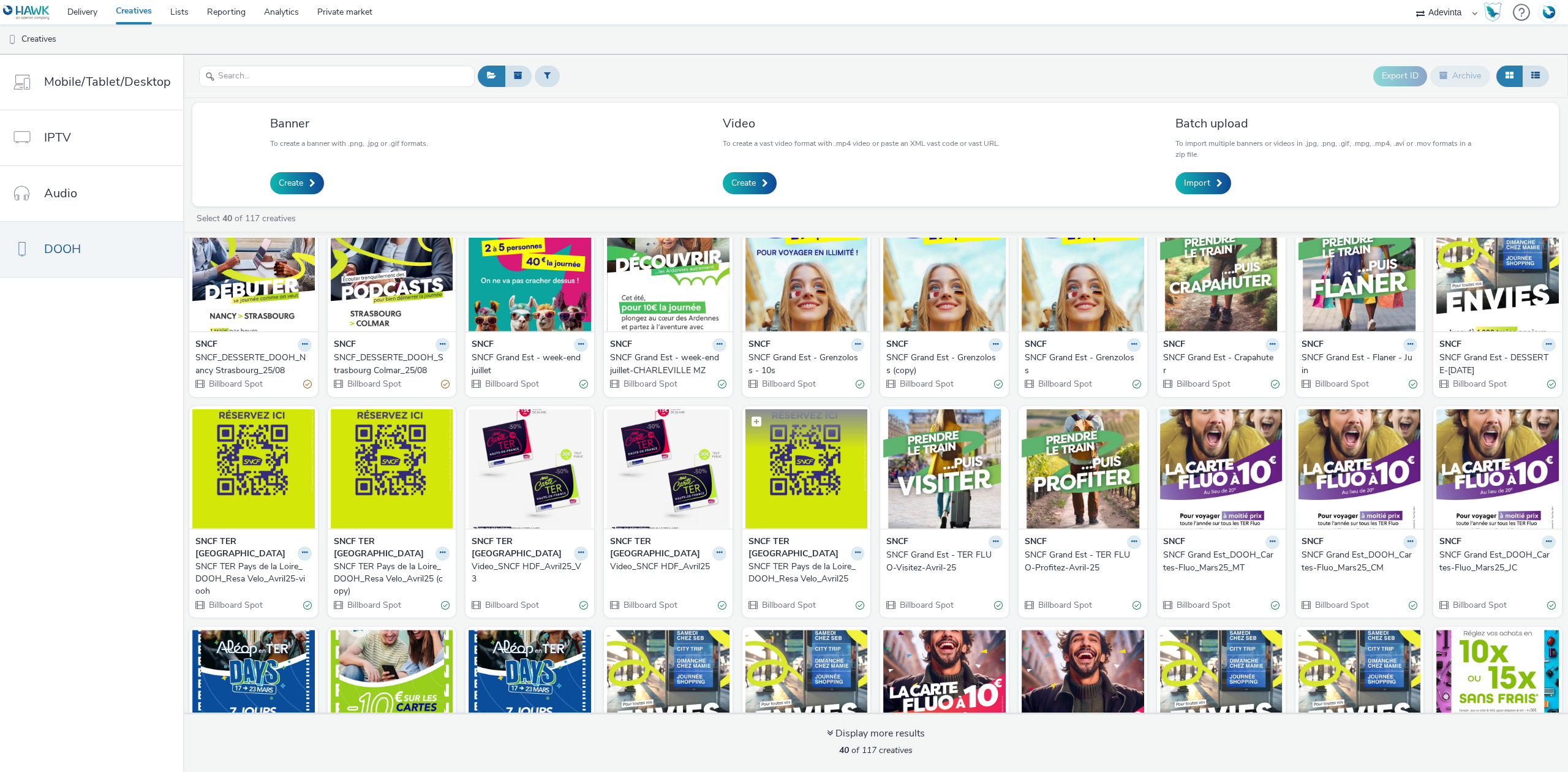
click at [773, 485] on img at bounding box center [807, 469] width 123 height 120
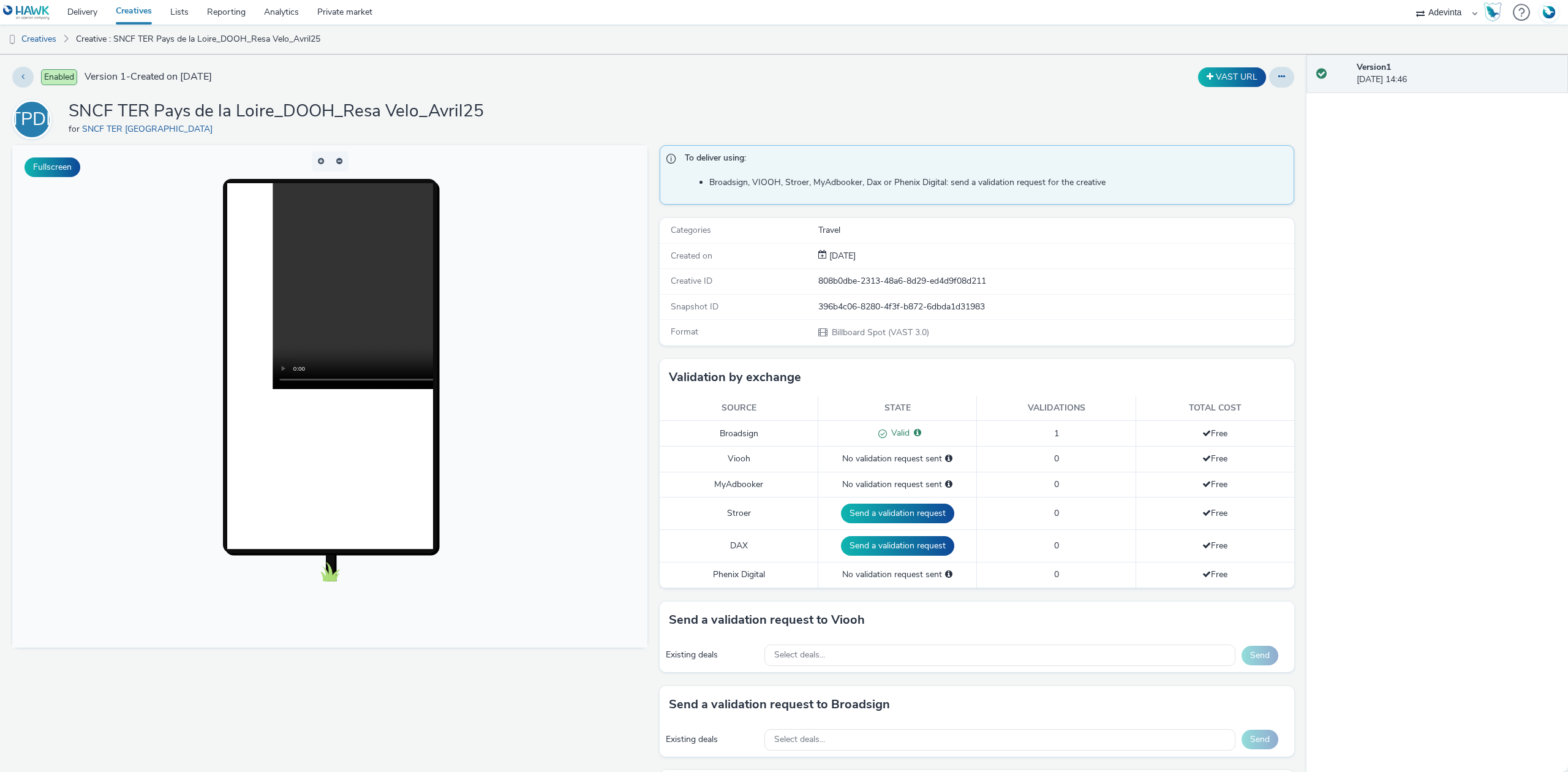
click at [843, 304] on div "396b4c06-8280-4f3f-b872-6dbda1d31983" at bounding box center [1056, 307] width 475 height 12
copy div "396b4c06-8280-4f3f-b872-6dbda1d31983"
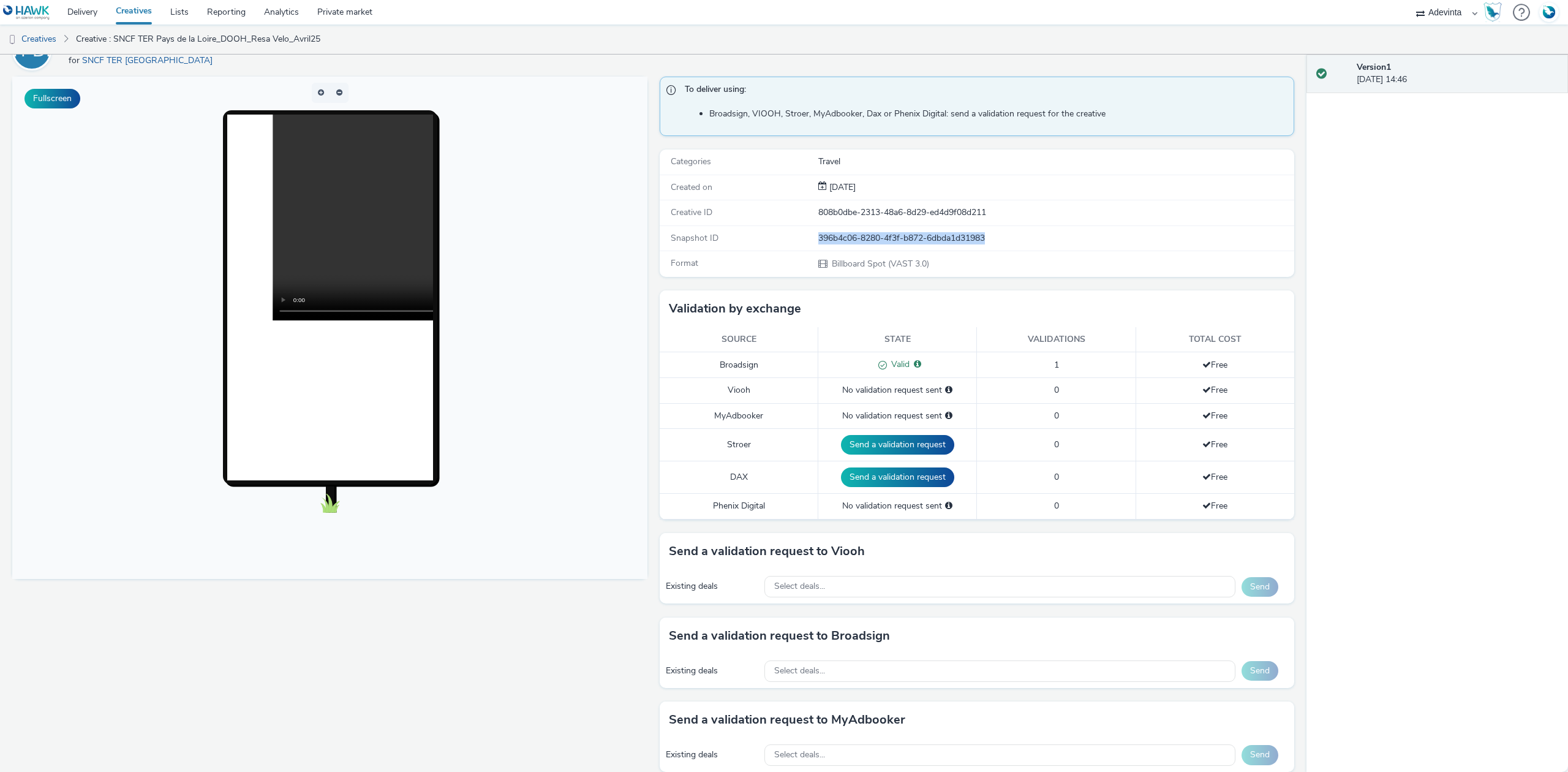
scroll to position [163, 0]
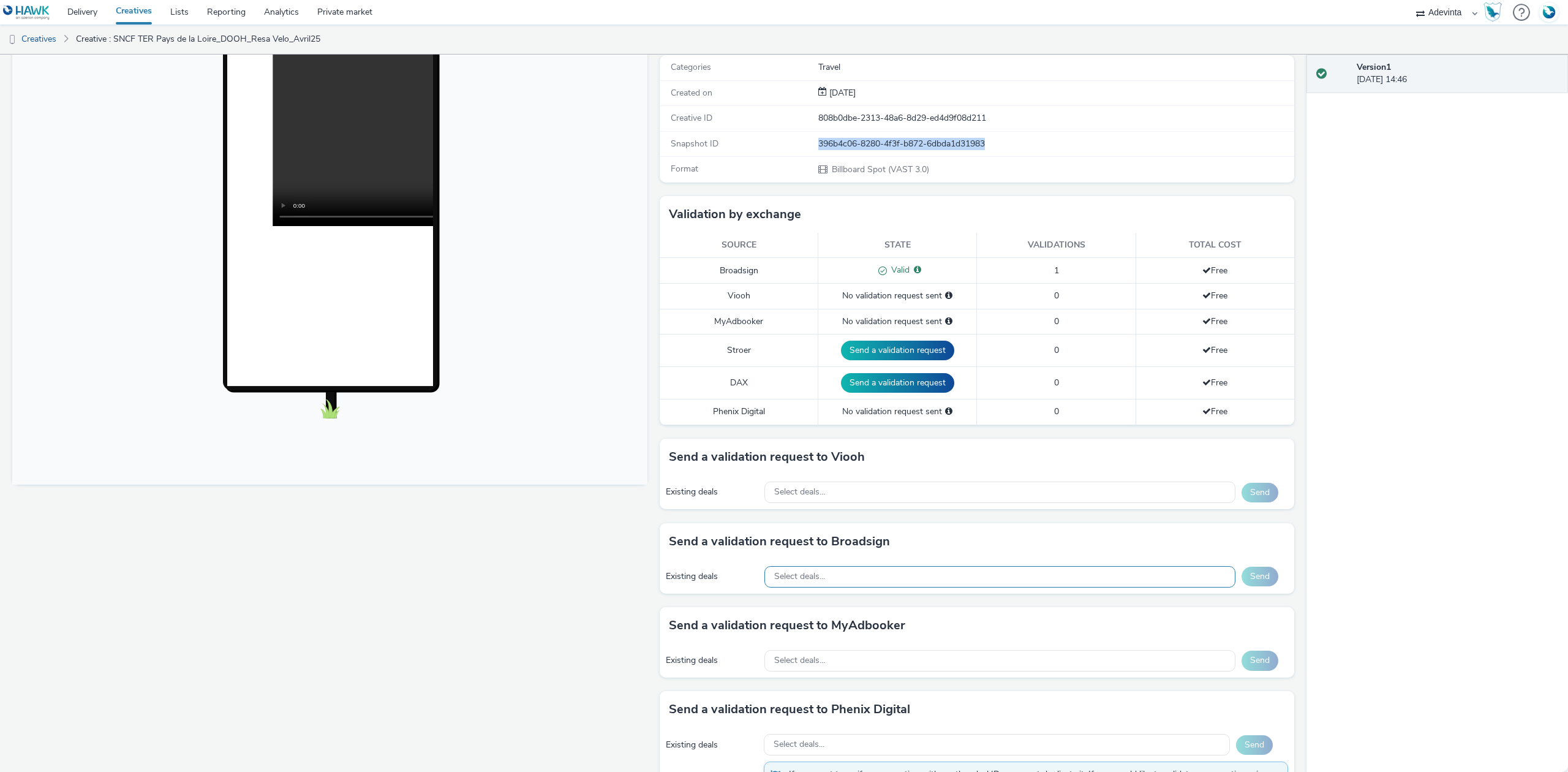
click at [829, 584] on div "Select deals..." at bounding box center [1000, 576] width 471 height 21
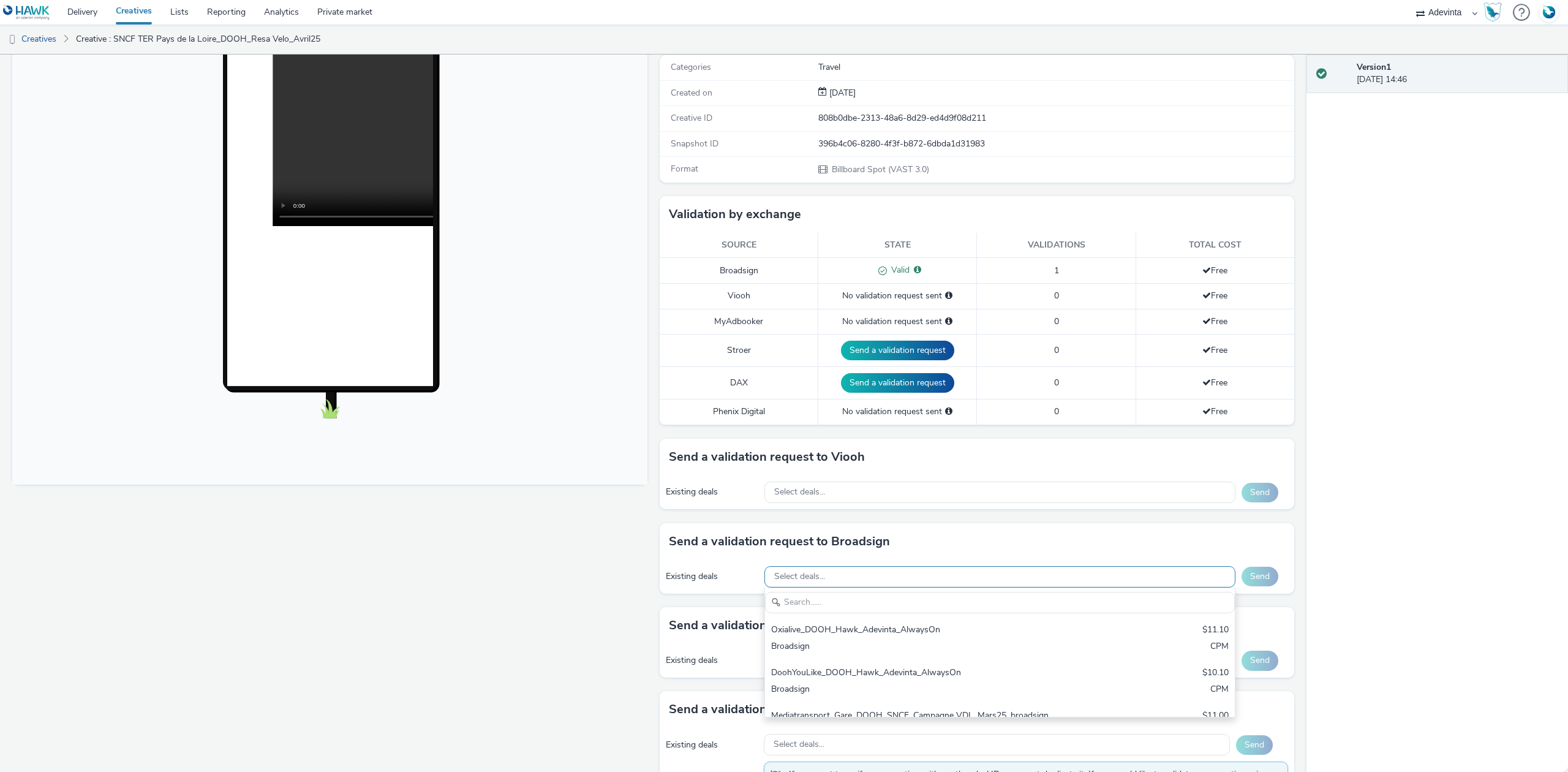
scroll to position [0, 0]
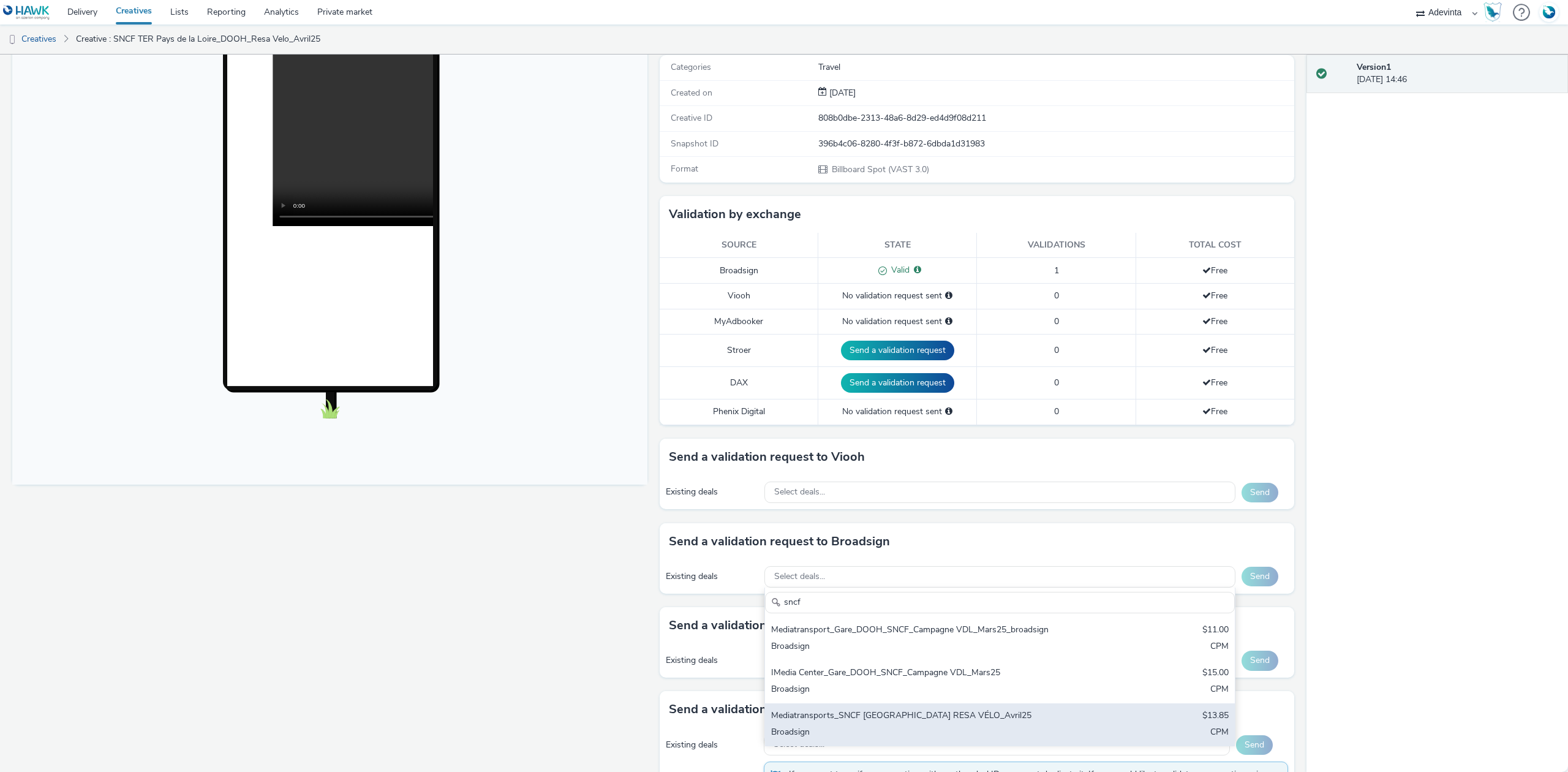
type input "sncf"
click at [926, 714] on div "Mediatransports_SNCF [GEOGRAPHIC_DATA] RESA VÉLO_Avril25" at bounding box center [923, 716] width 303 height 14
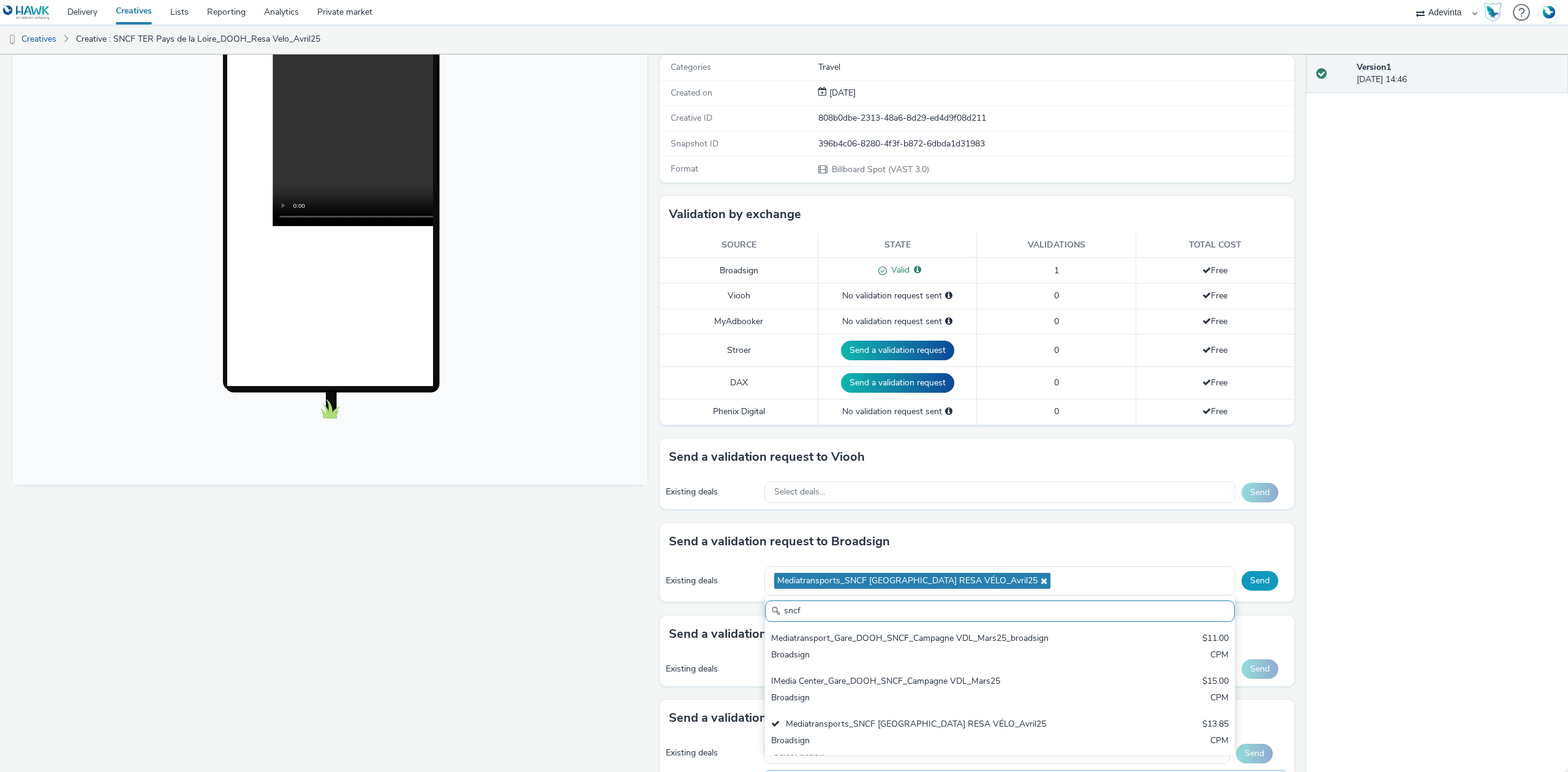
click at [1253, 581] on button "Send" at bounding box center [1259, 580] width 37 height 19
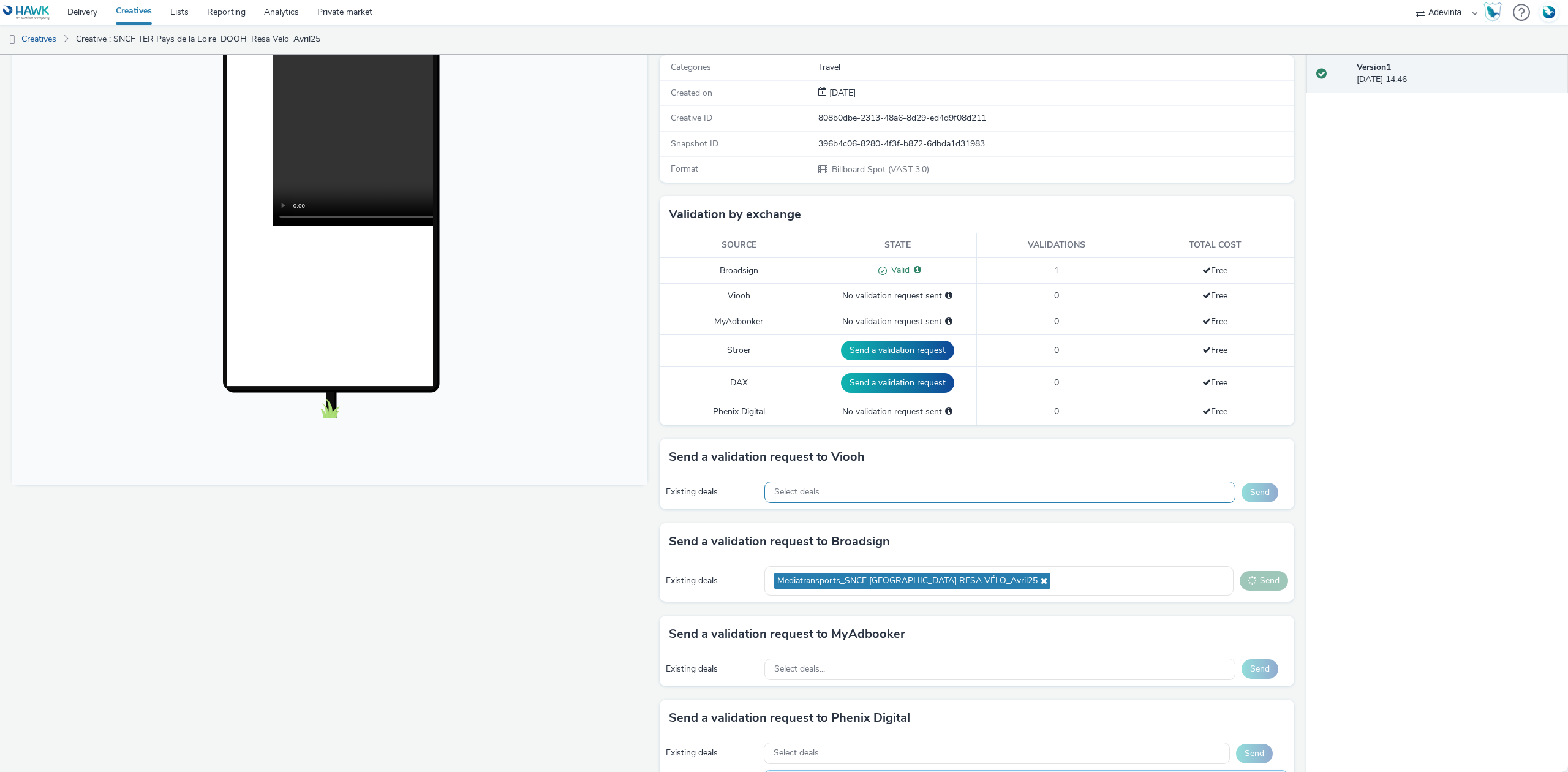
click at [883, 496] on div "Select deals..." at bounding box center [1000, 492] width 471 height 21
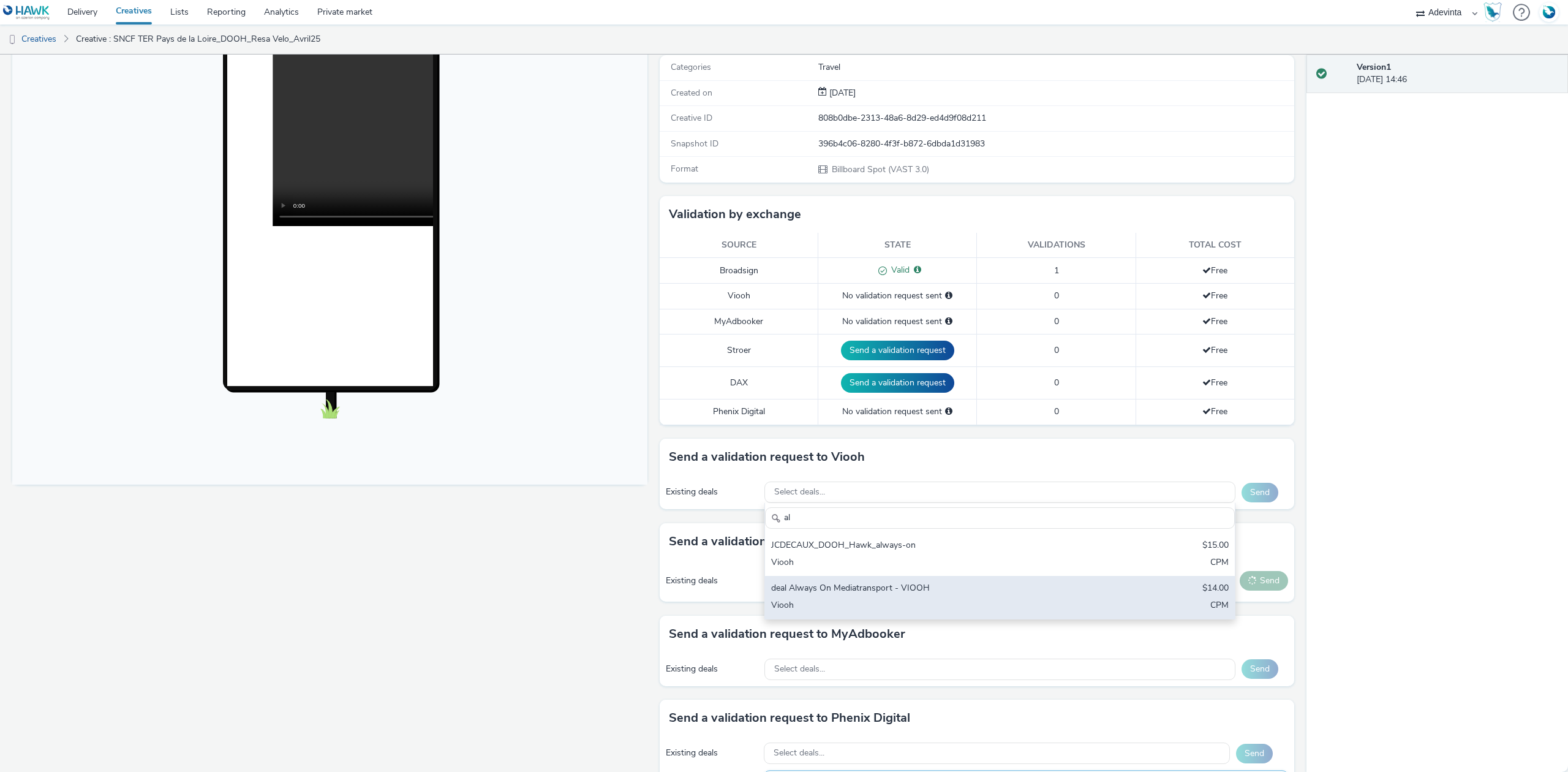
type input "al"
click at [854, 596] on div "deal Always On Mediatransport - VIOOH" at bounding box center [923, 589] width 303 height 14
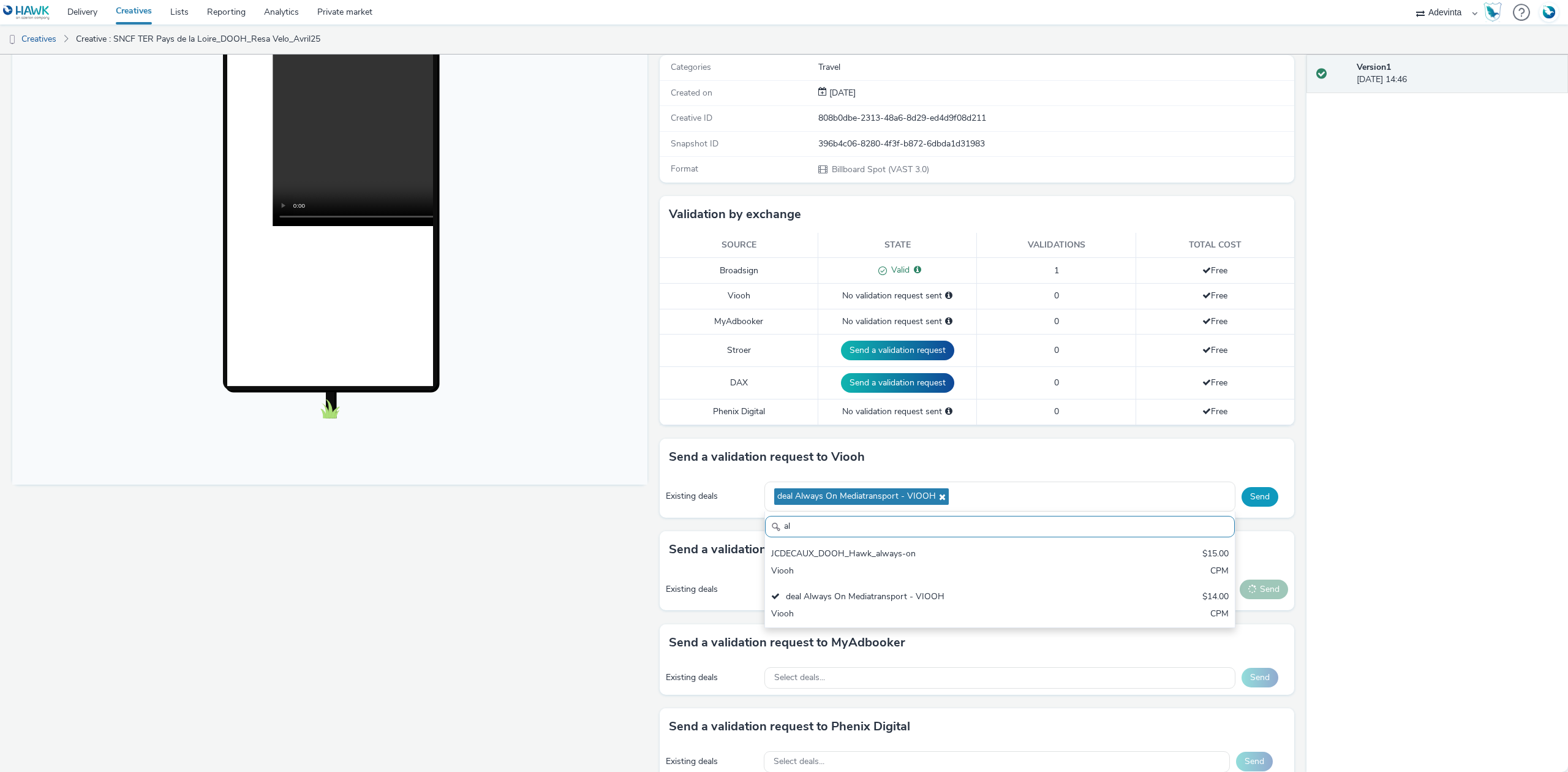
click at [1251, 494] on button "Send" at bounding box center [1259, 497] width 37 height 19
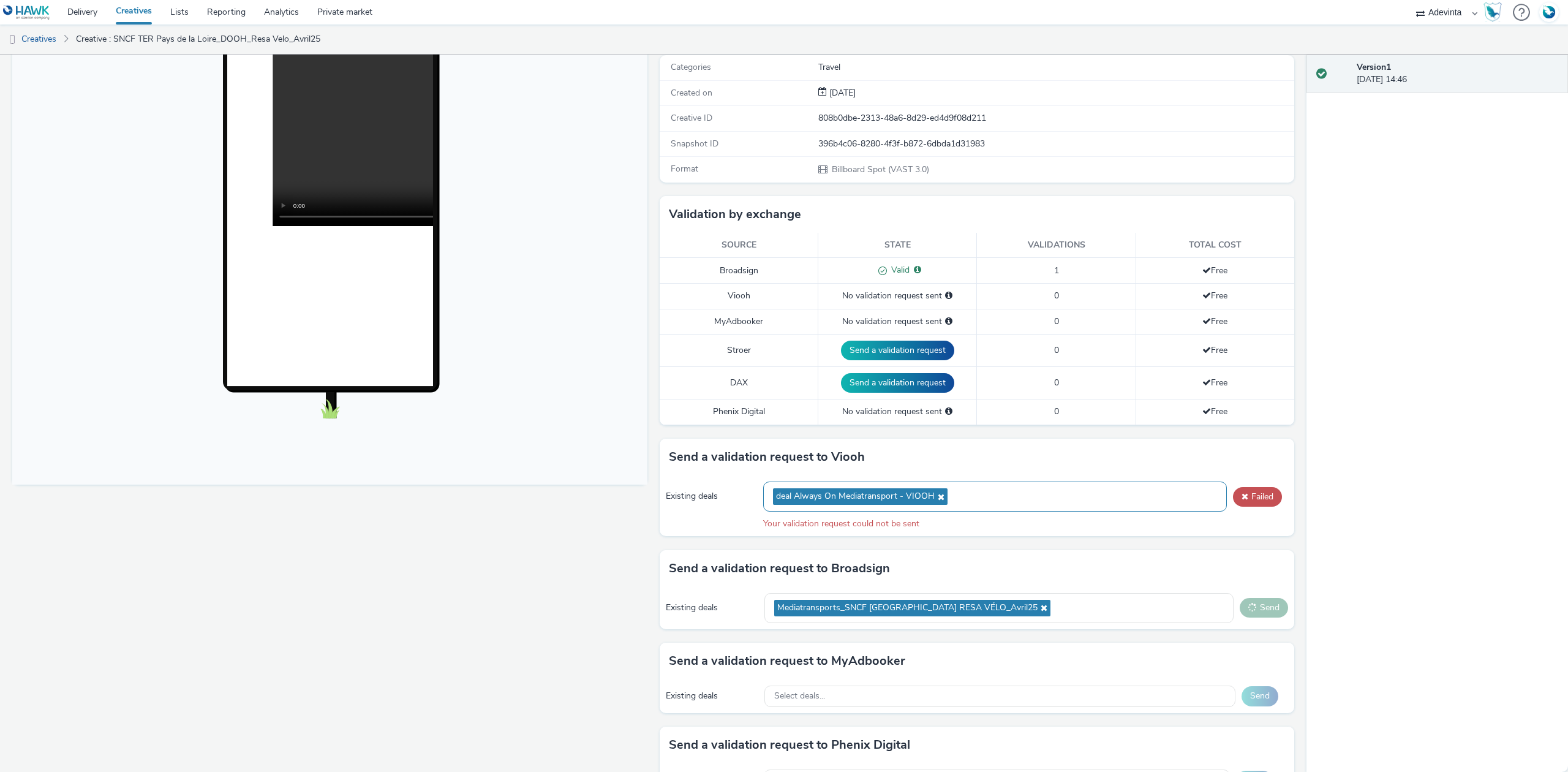
click at [935, 500] on icon at bounding box center [939, 496] width 10 height 8
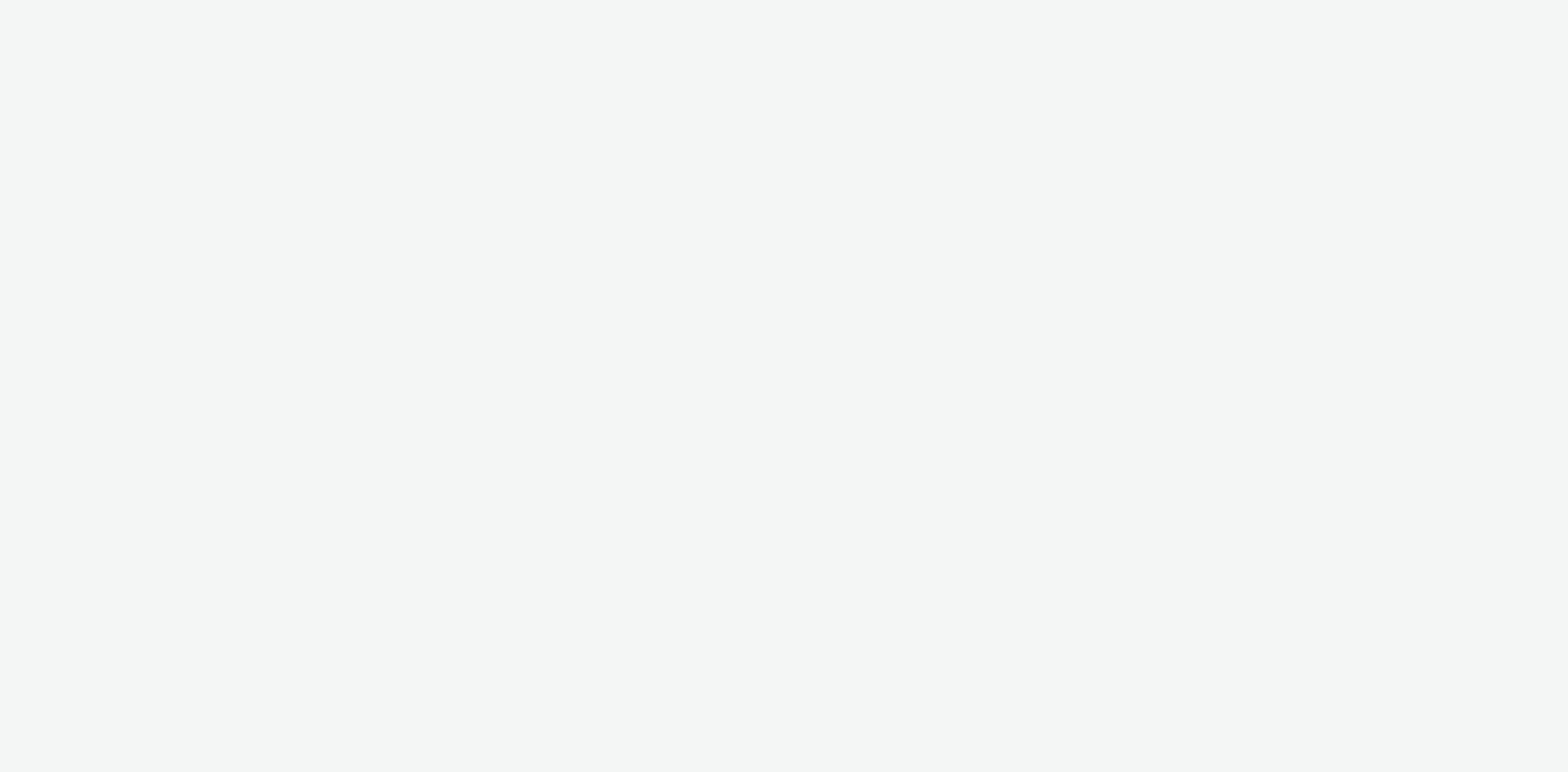
select select "a4655d9c-cd96-449f-b9a3-d2b0c2744250"
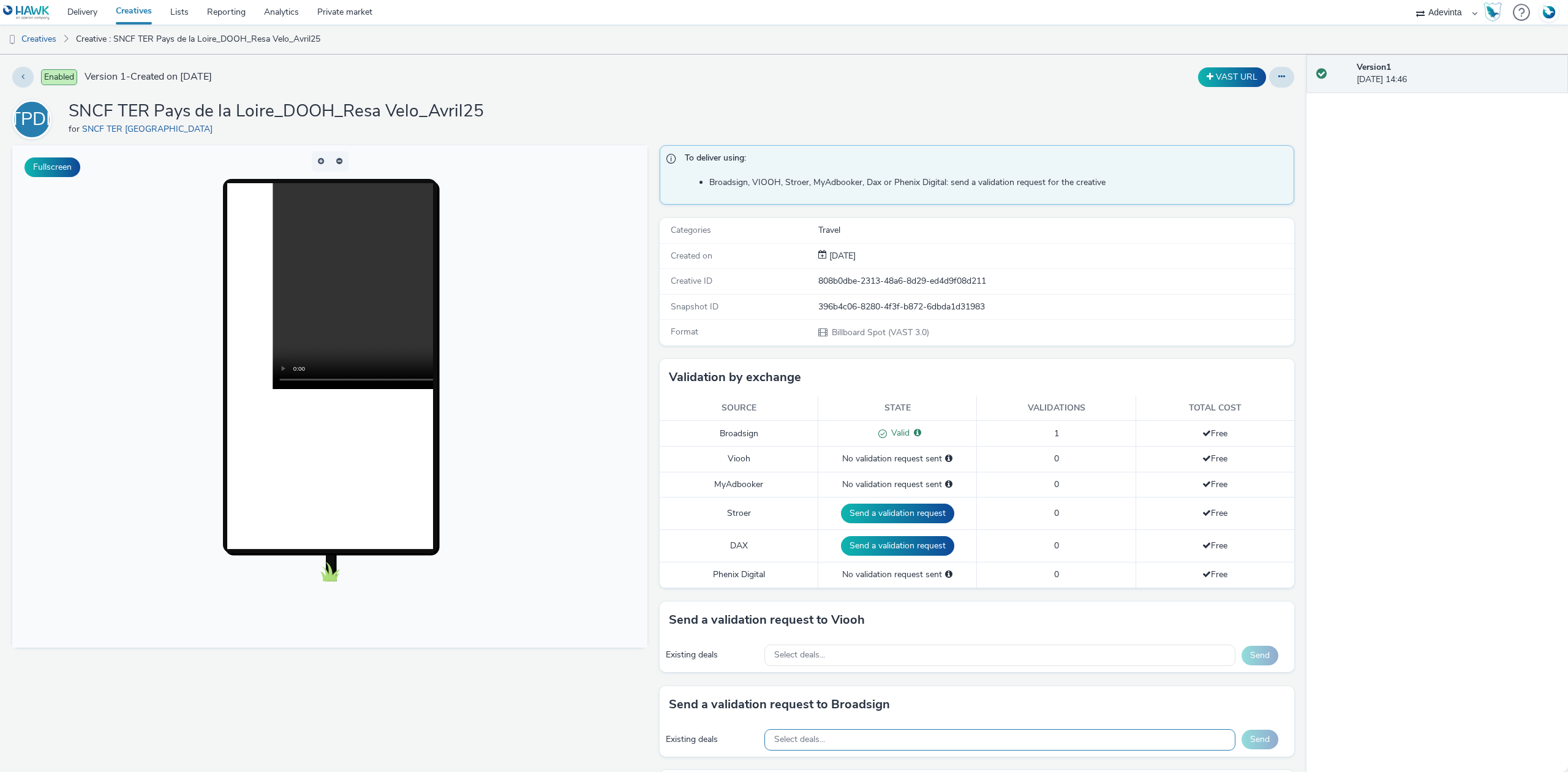
click at [831, 738] on div "Select deals..." at bounding box center [1000, 739] width 471 height 21
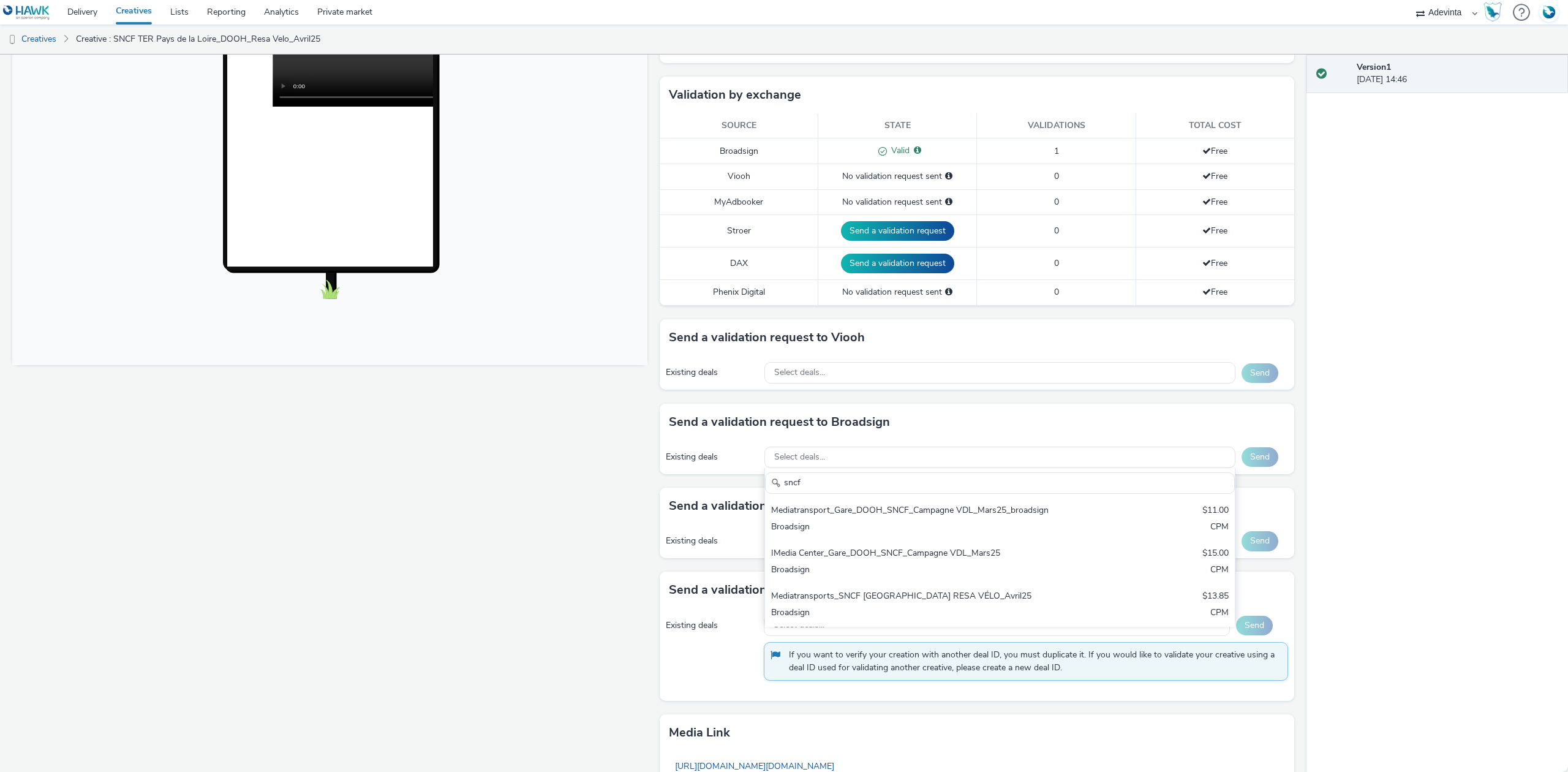
scroll to position [410, 0]
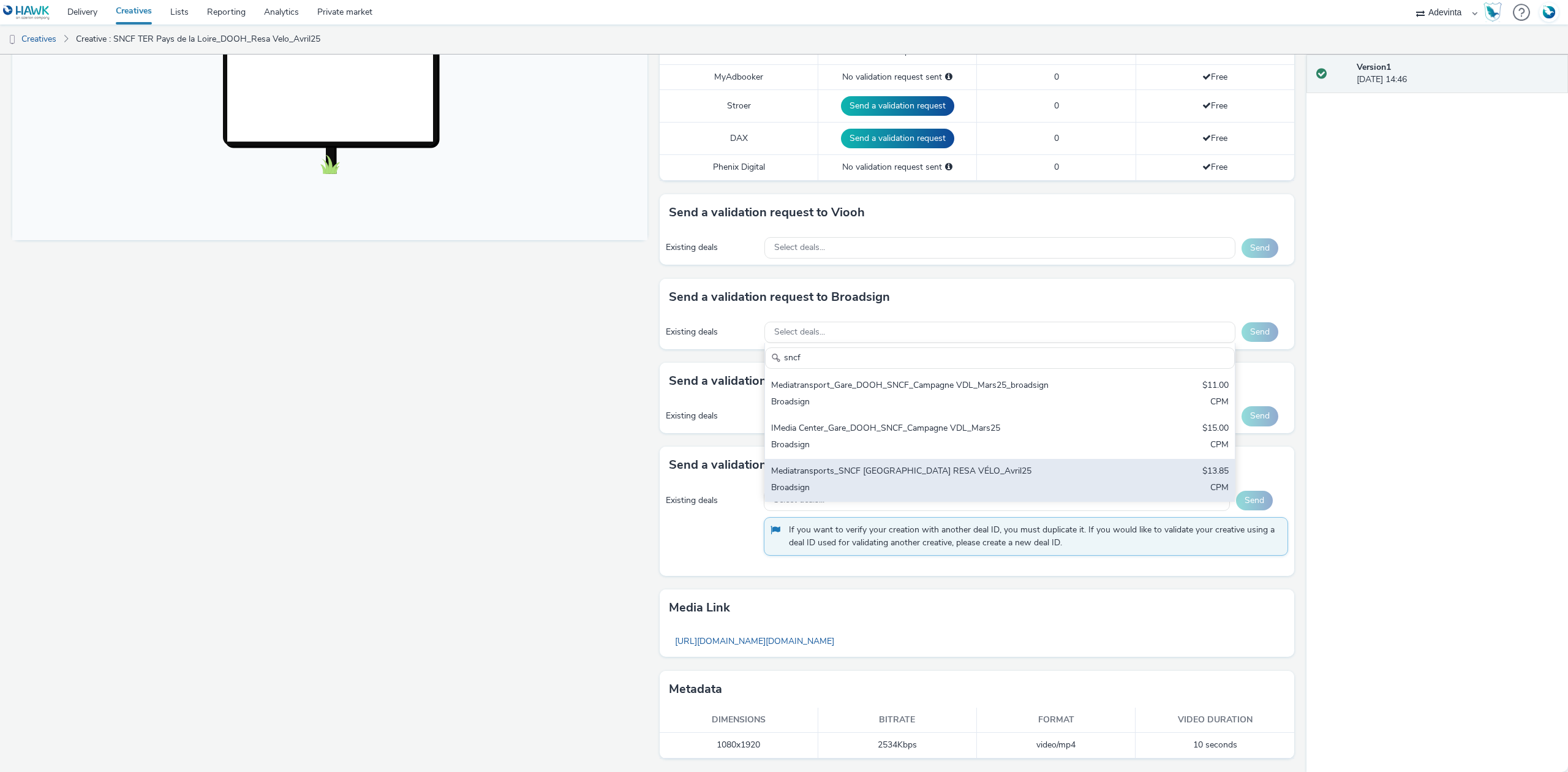
type input "sncf"
click at [1059, 476] on div "Mediatransports_SNCF [GEOGRAPHIC_DATA] RESA VÉLO_Avril25" at bounding box center [923, 472] width 303 height 14
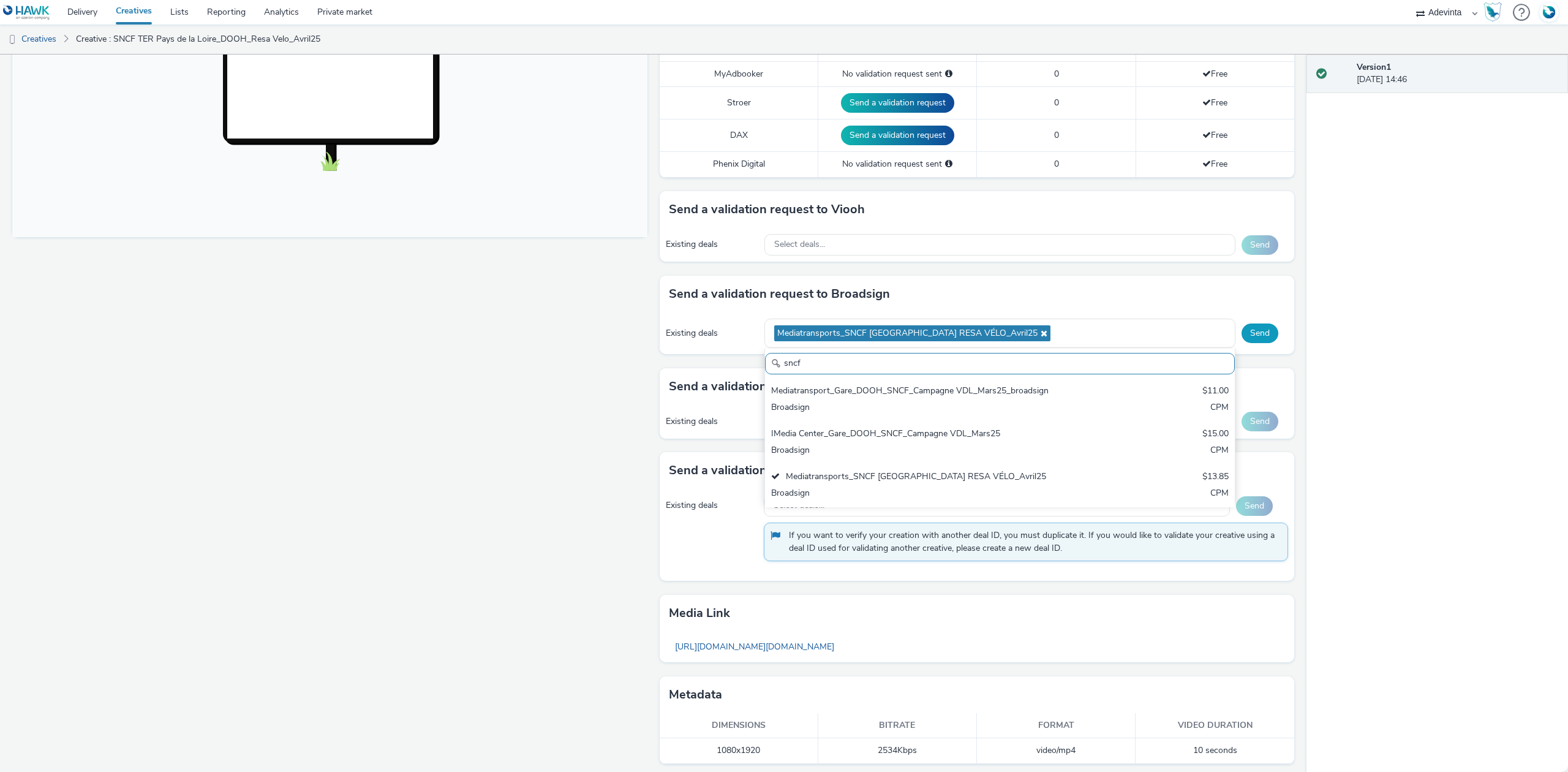
click at [1252, 338] on button "Send" at bounding box center [1259, 333] width 37 height 19
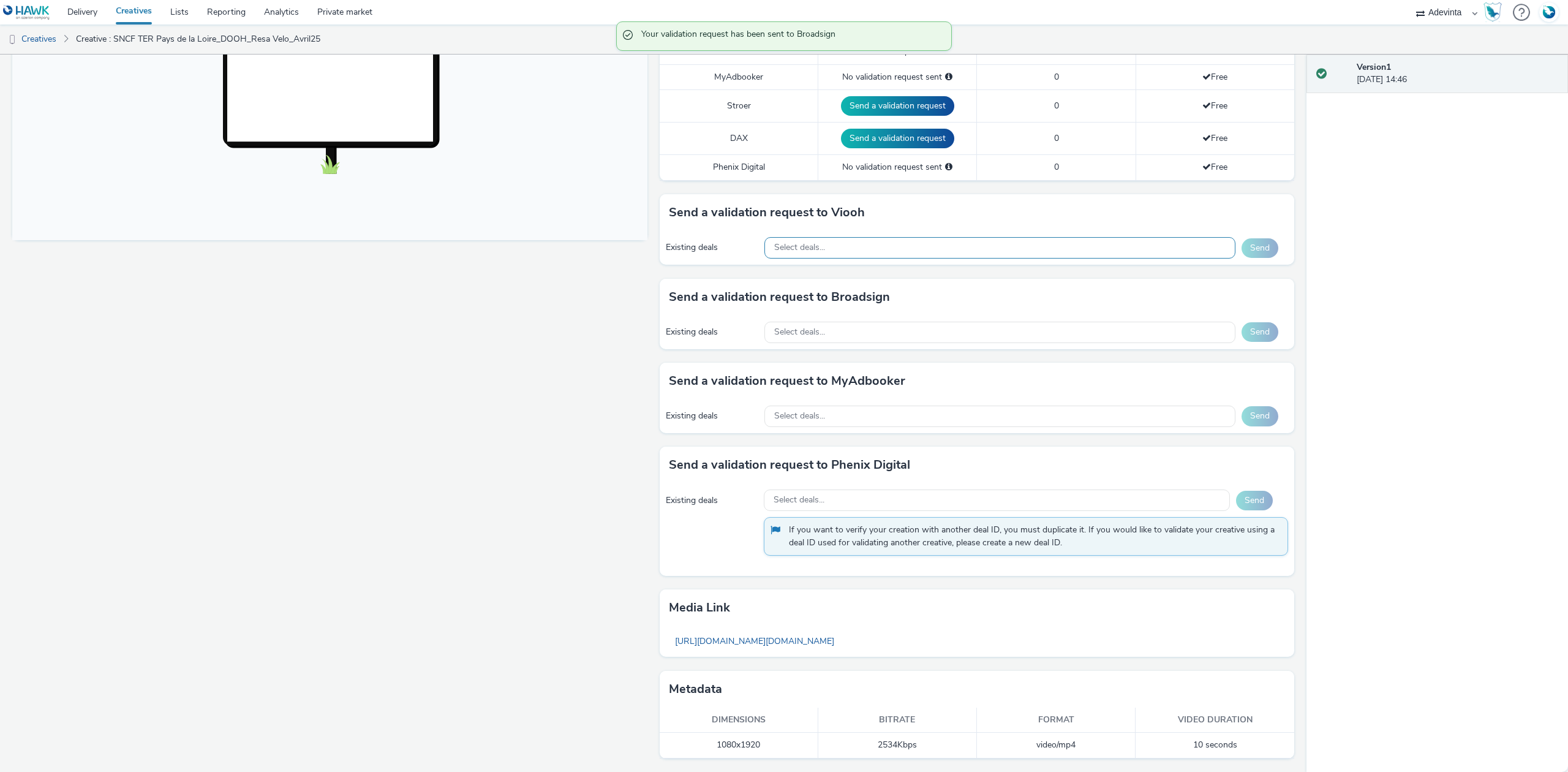
click at [812, 242] on span "Select deals..." at bounding box center [799, 247] width 51 height 10
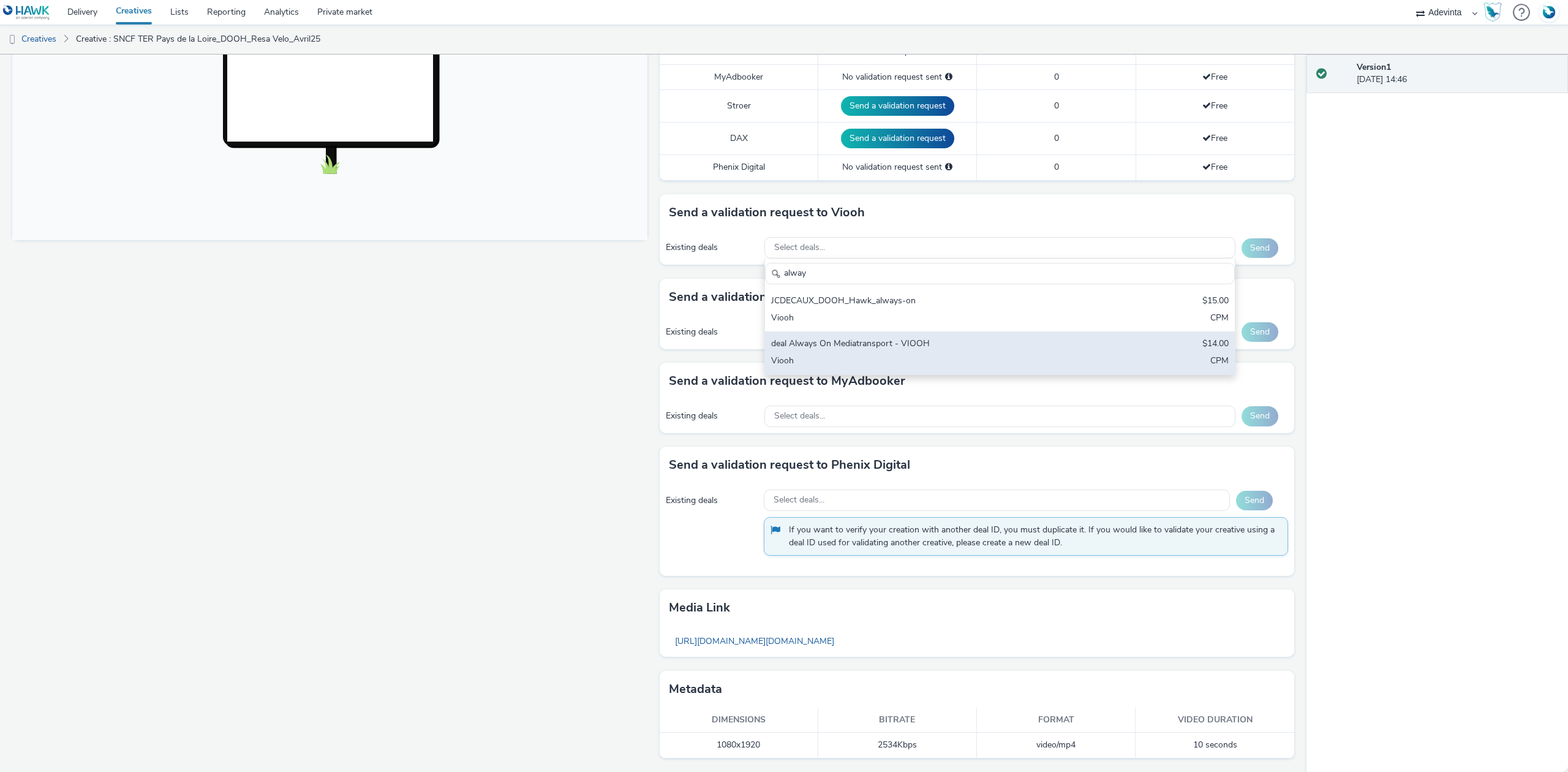
type input "alway"
click at [849, 344] on div "deal Always On Mediatransport - VIOOH" at bounding box center [923, 345] width 303 height 14
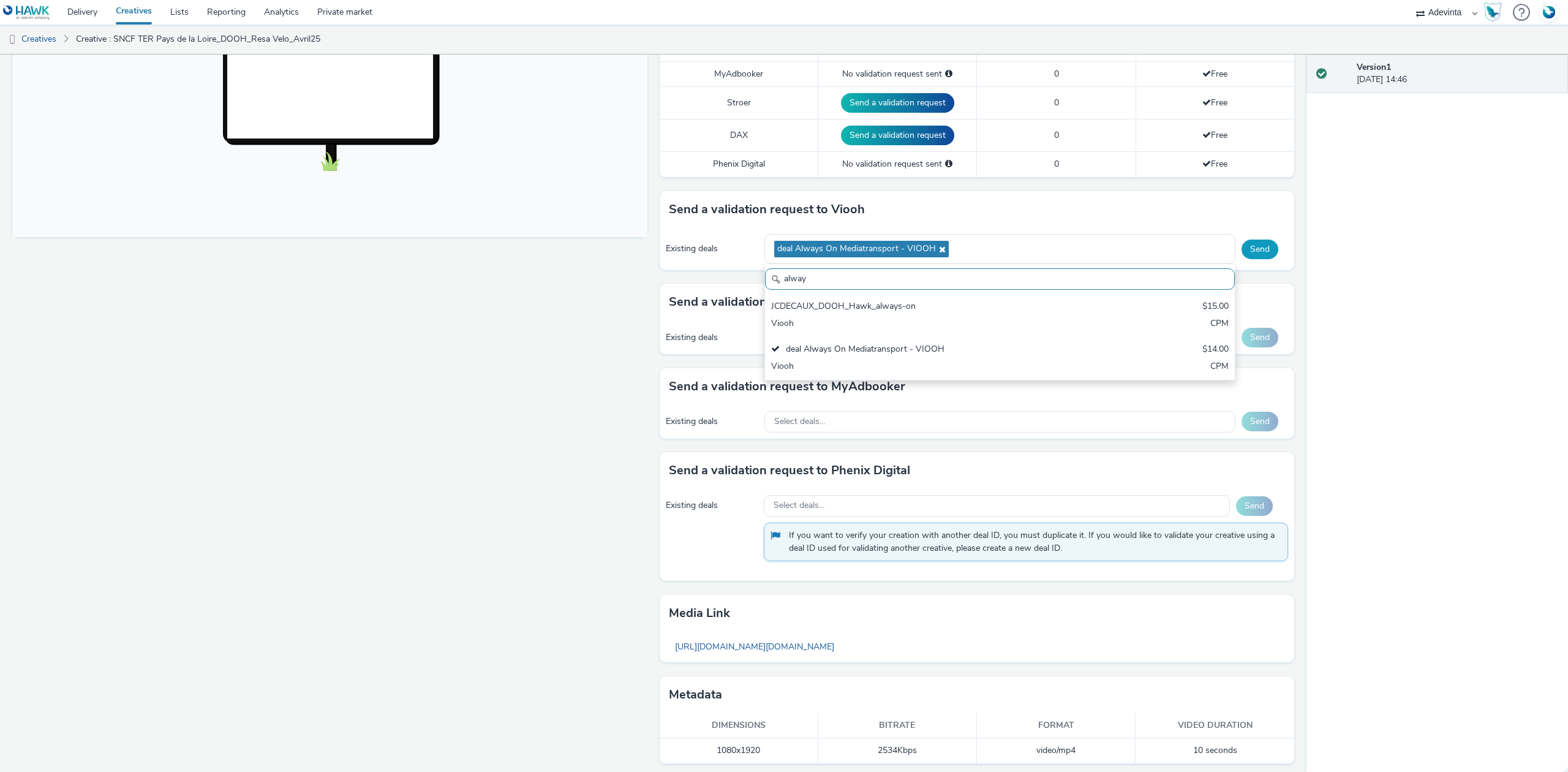
click at [1245, 253] on button "Send" at bounding box center [1259, 249] width 37 height 19
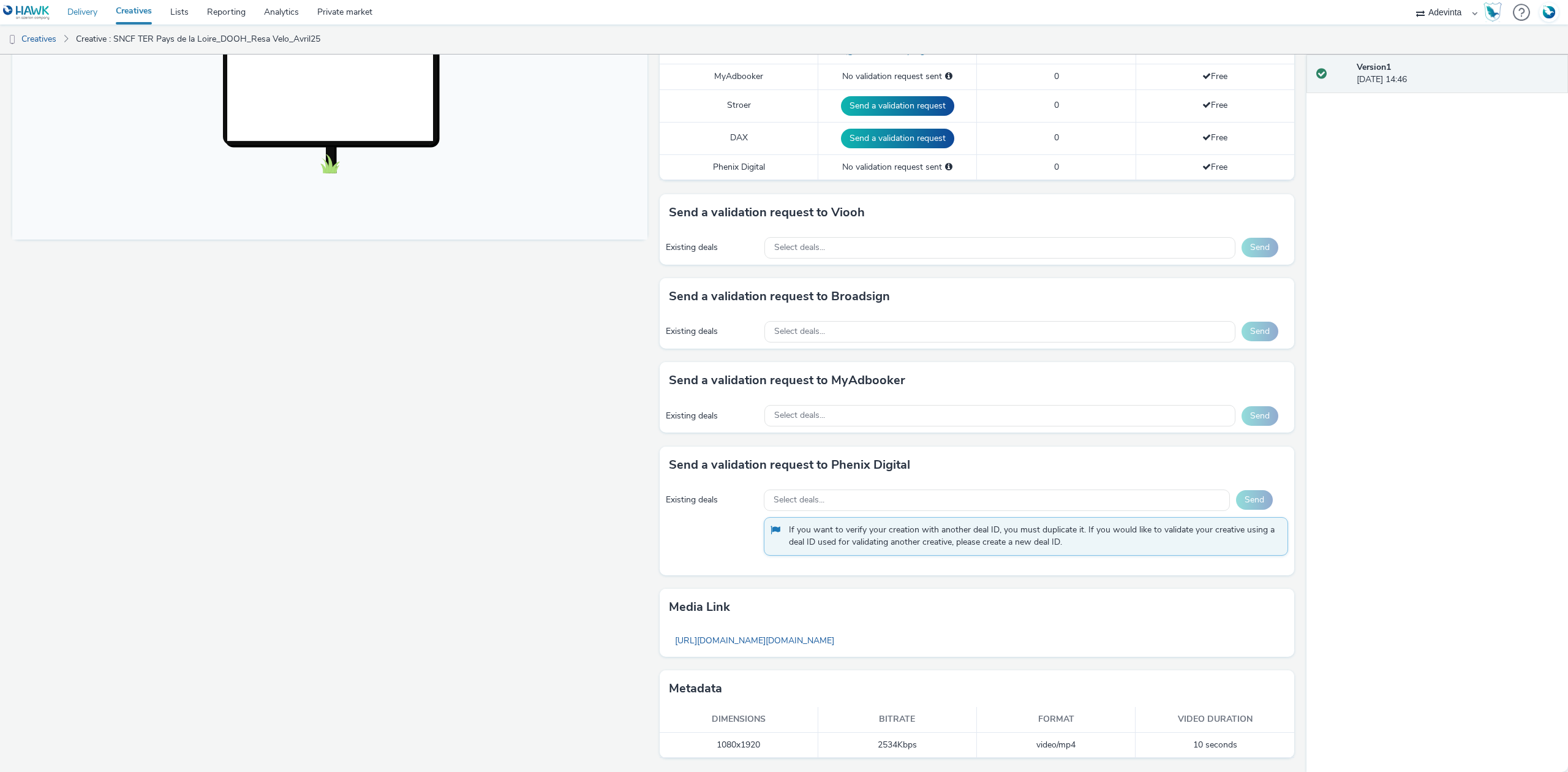
click at [98, 13] on link "Delivery" at bounding box center [82, 12] width 48 height 24
